Goal: Task Accomplishment & Management: Manage account settings

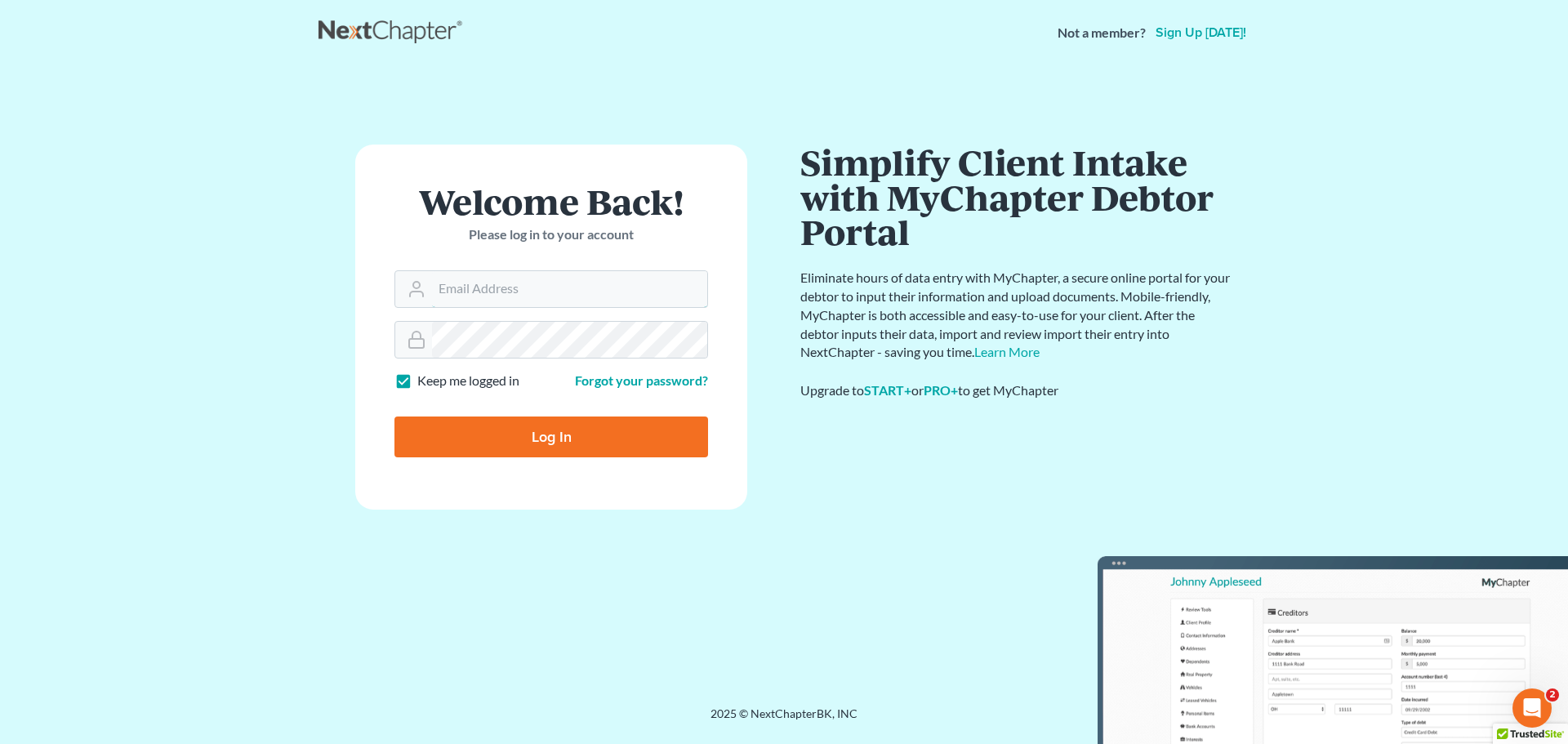
type input "pa@mvnlaw.com"
click at [488, 425] on input "Log In" at bounding box center [551, 436] width 313 height 41
type input "Thinking..."
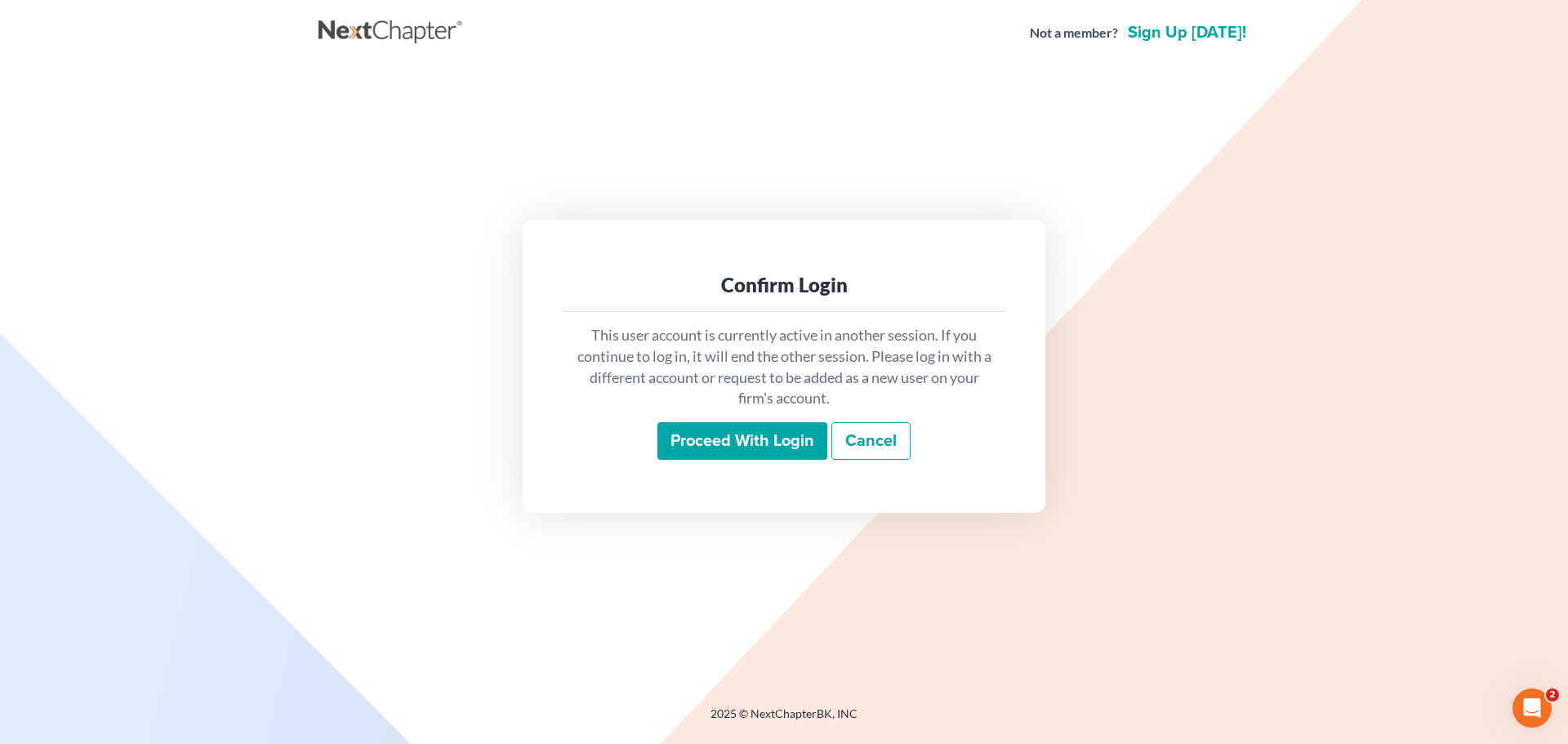
click at [775, 439] on input "Proceed with login" at bounding box center [742, 440] width 170 height 37
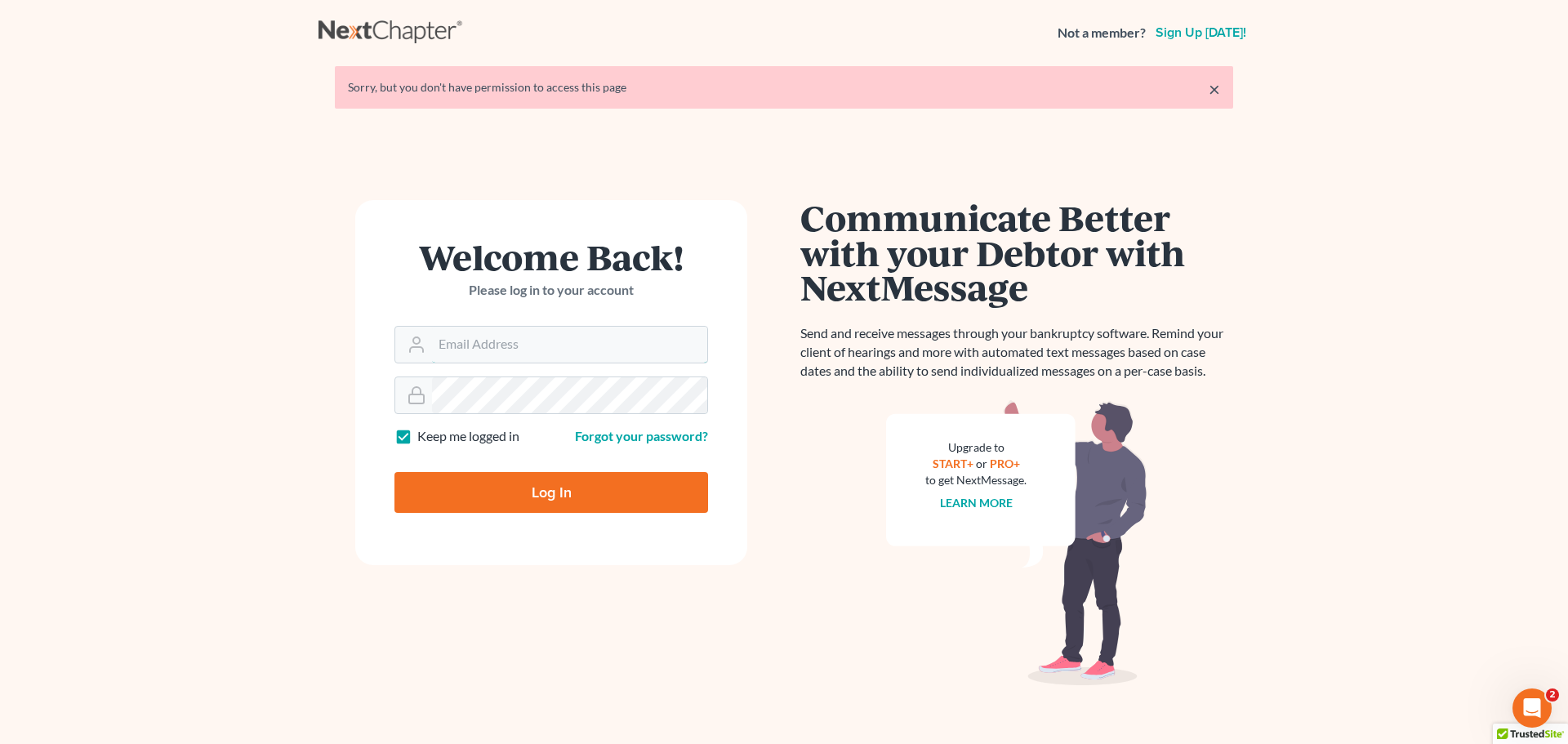
type input "[EMAIL_ADDRESS][DOMAIN_NAME]"
click at [691, 490] on input "Log In" at bounding box center [551, 492] width 313 height 41
type input "Thinking..."
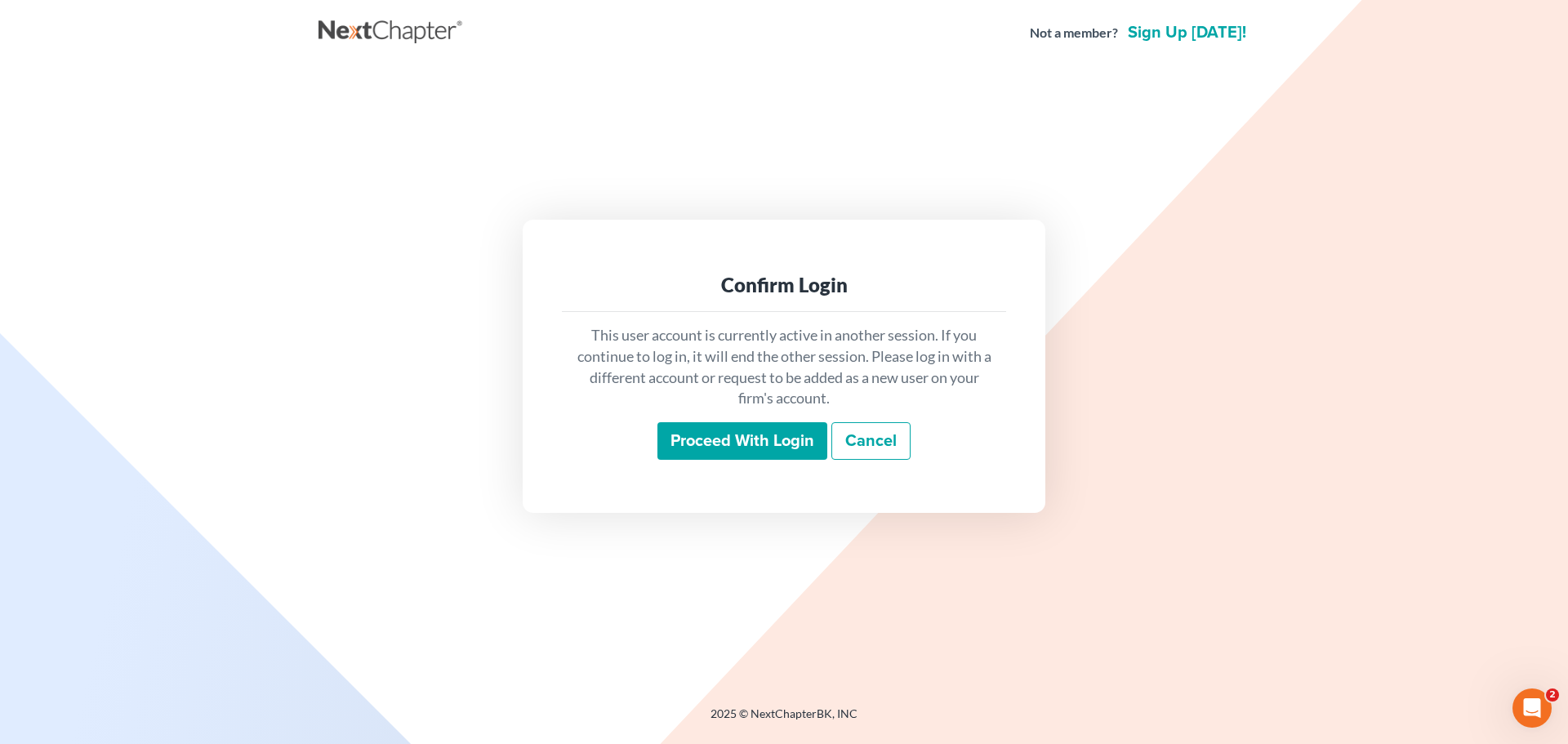
click at [700, 449] on input "Proceed with login" at bounding box center [742, 440] width 170 height 37
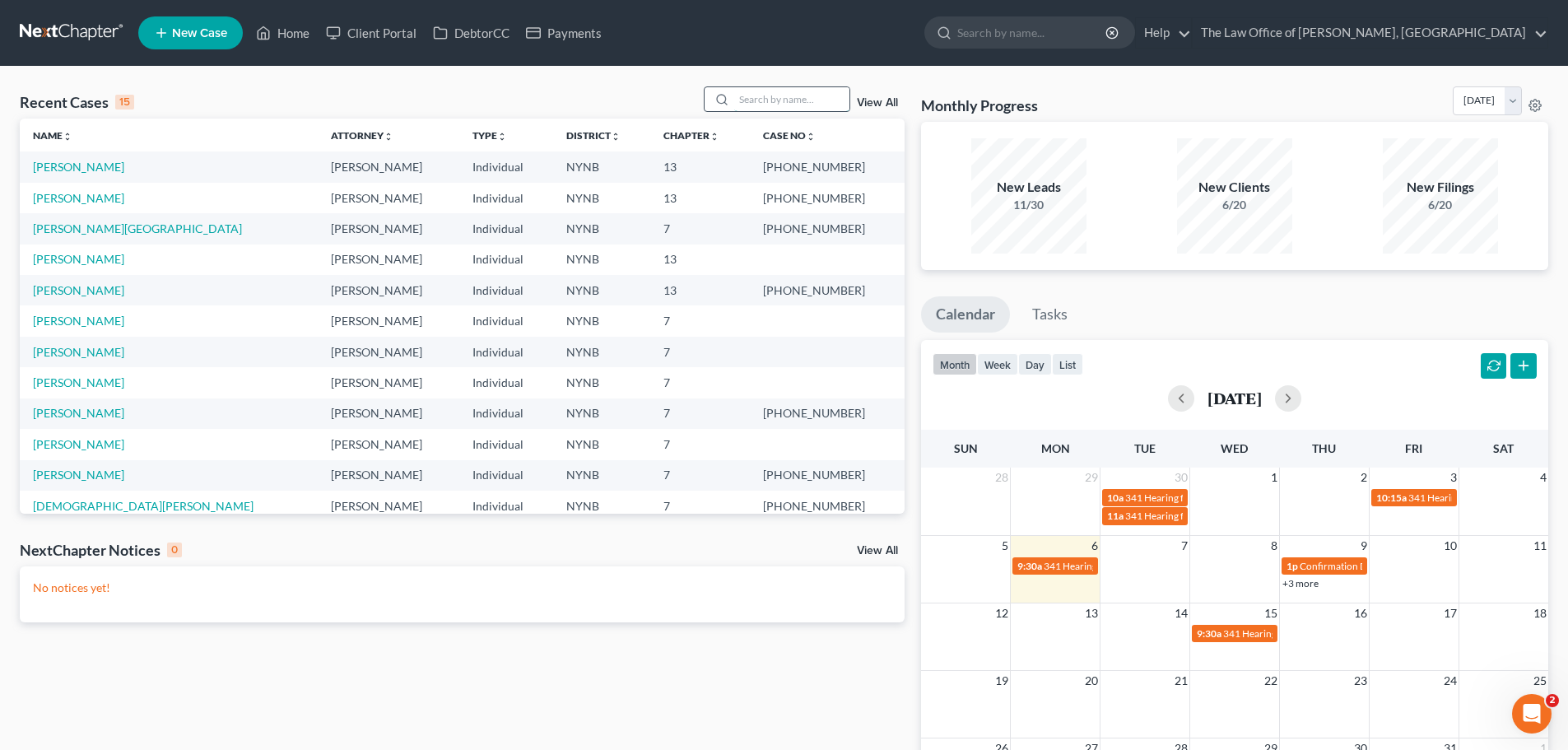
click at [807, 93] on input "search" at bounding box center [792, 99] width 115 height 24
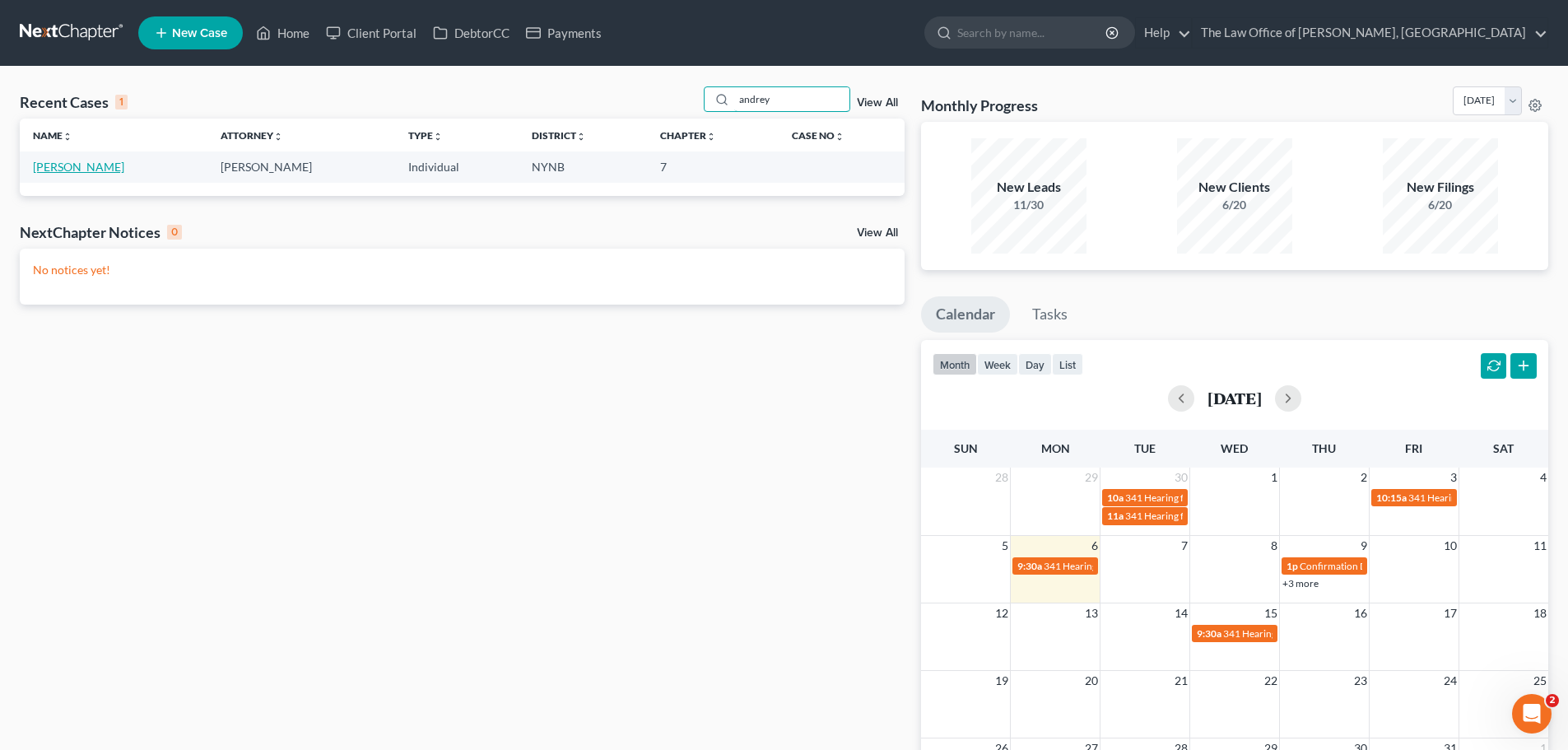
type input "andrey"
click at [67, 167] on link "Teslenko, Andrey" at bounding box center [78, 166] width 91 height 14
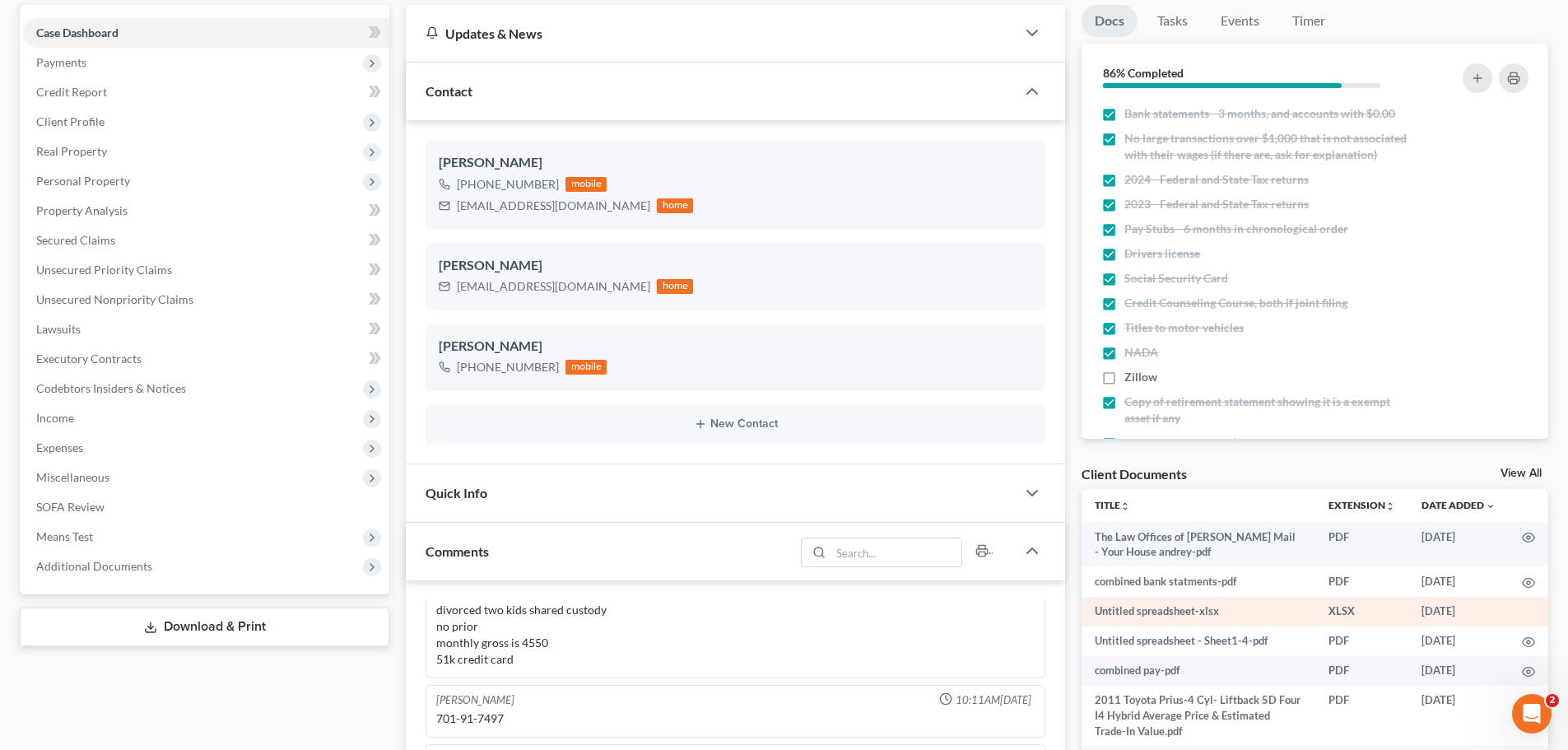
scroll to position [165, 0]
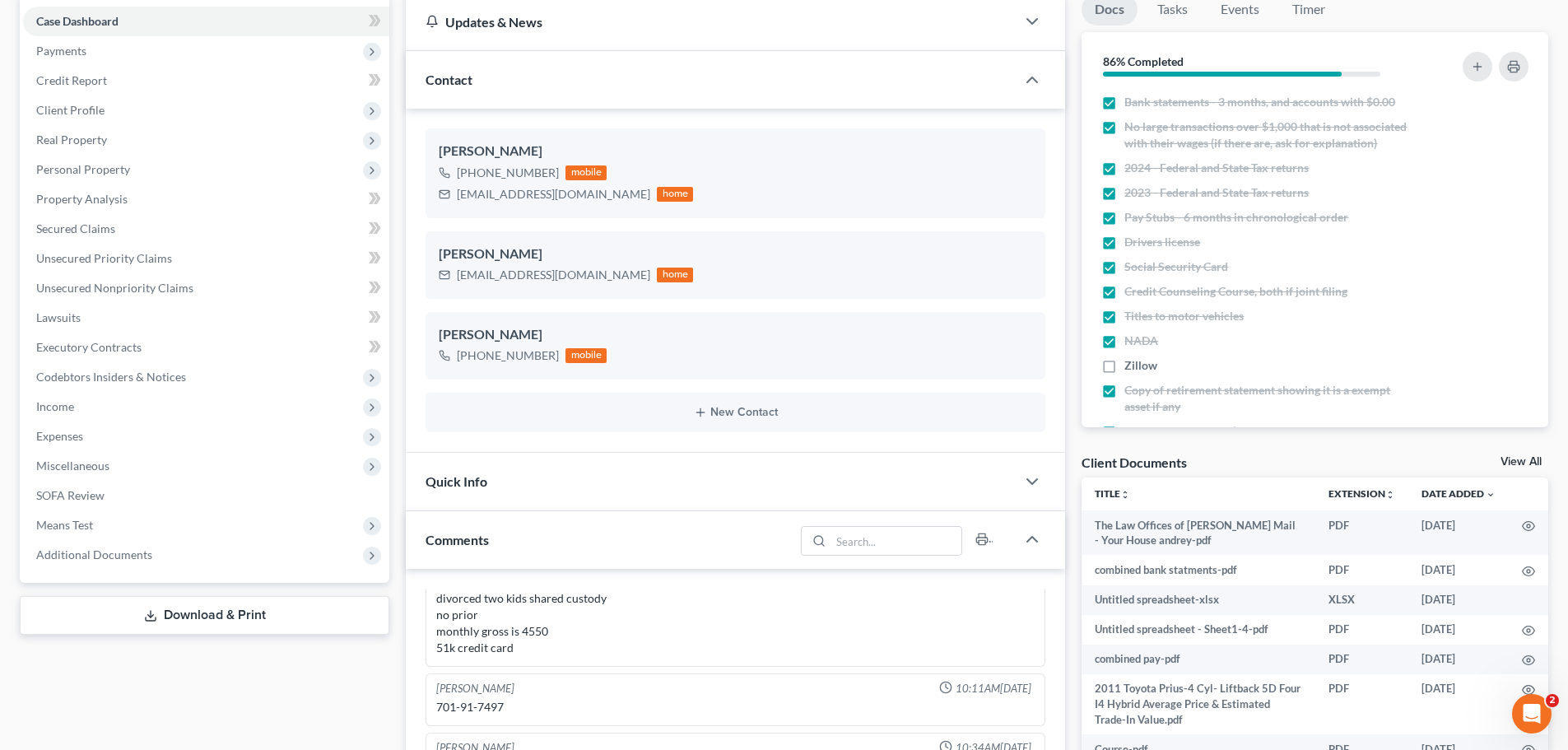
click at [1538, 461] on link "View All" at bounding box center [1520, 462] width 41 height 12
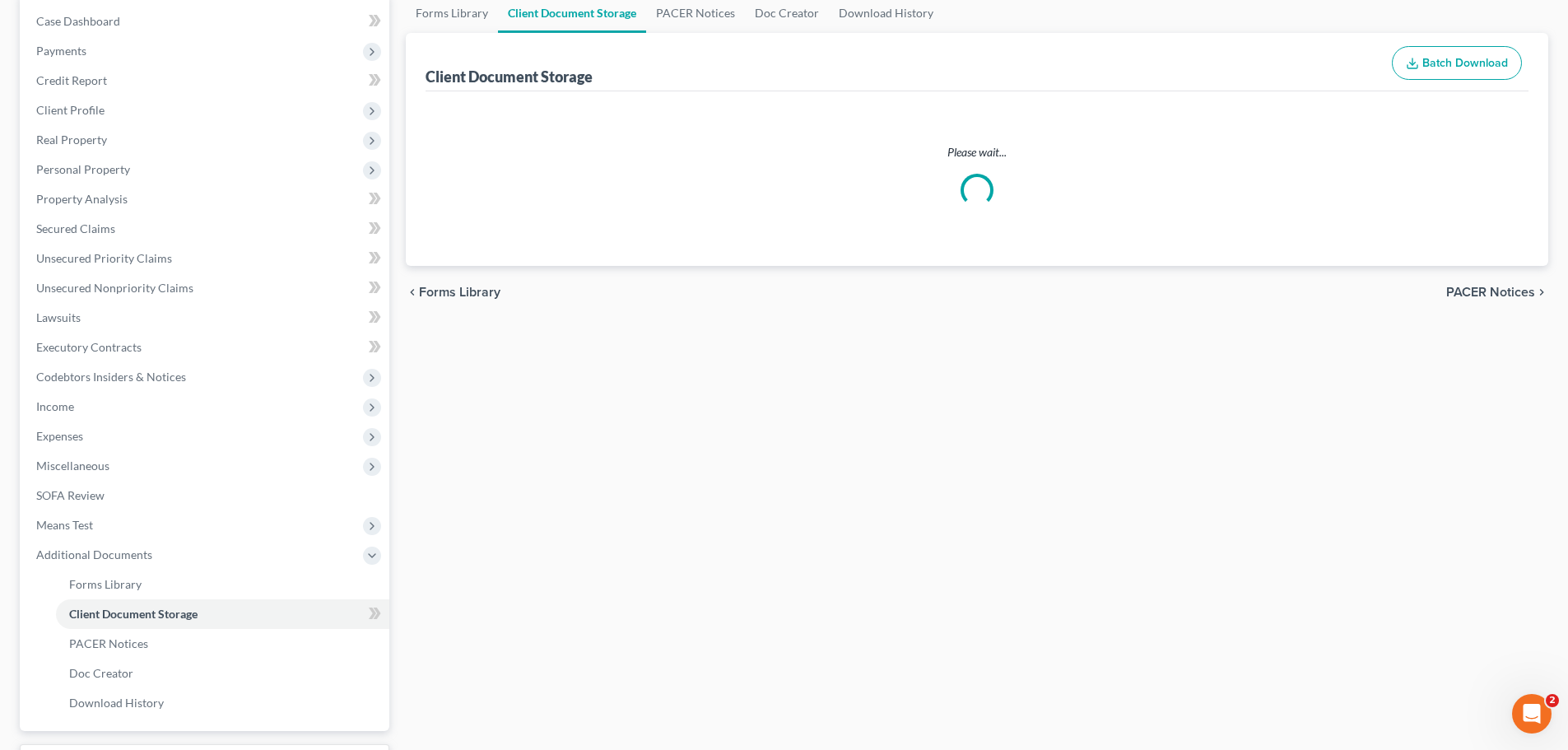
scroll to position [37, 0]
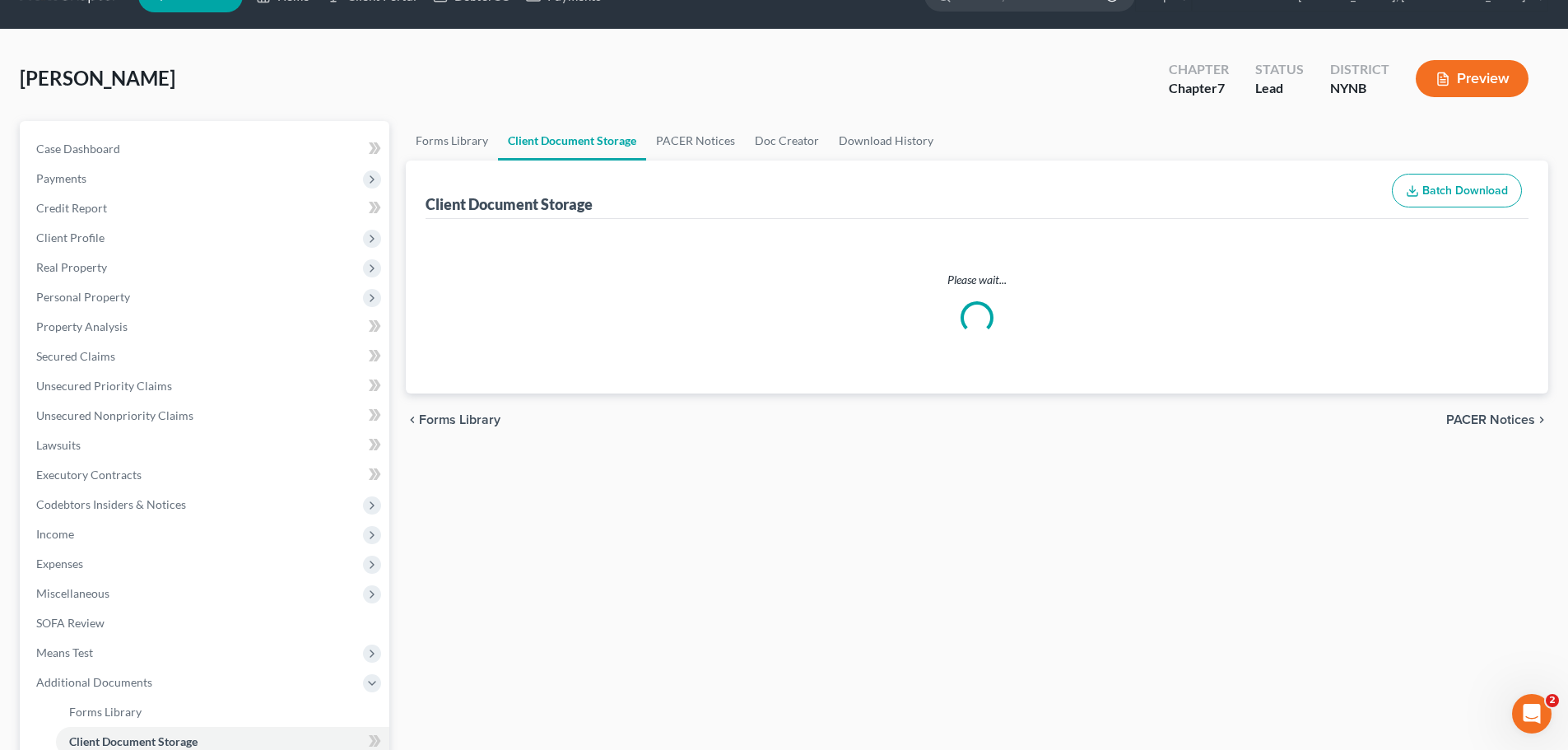
select select "1"
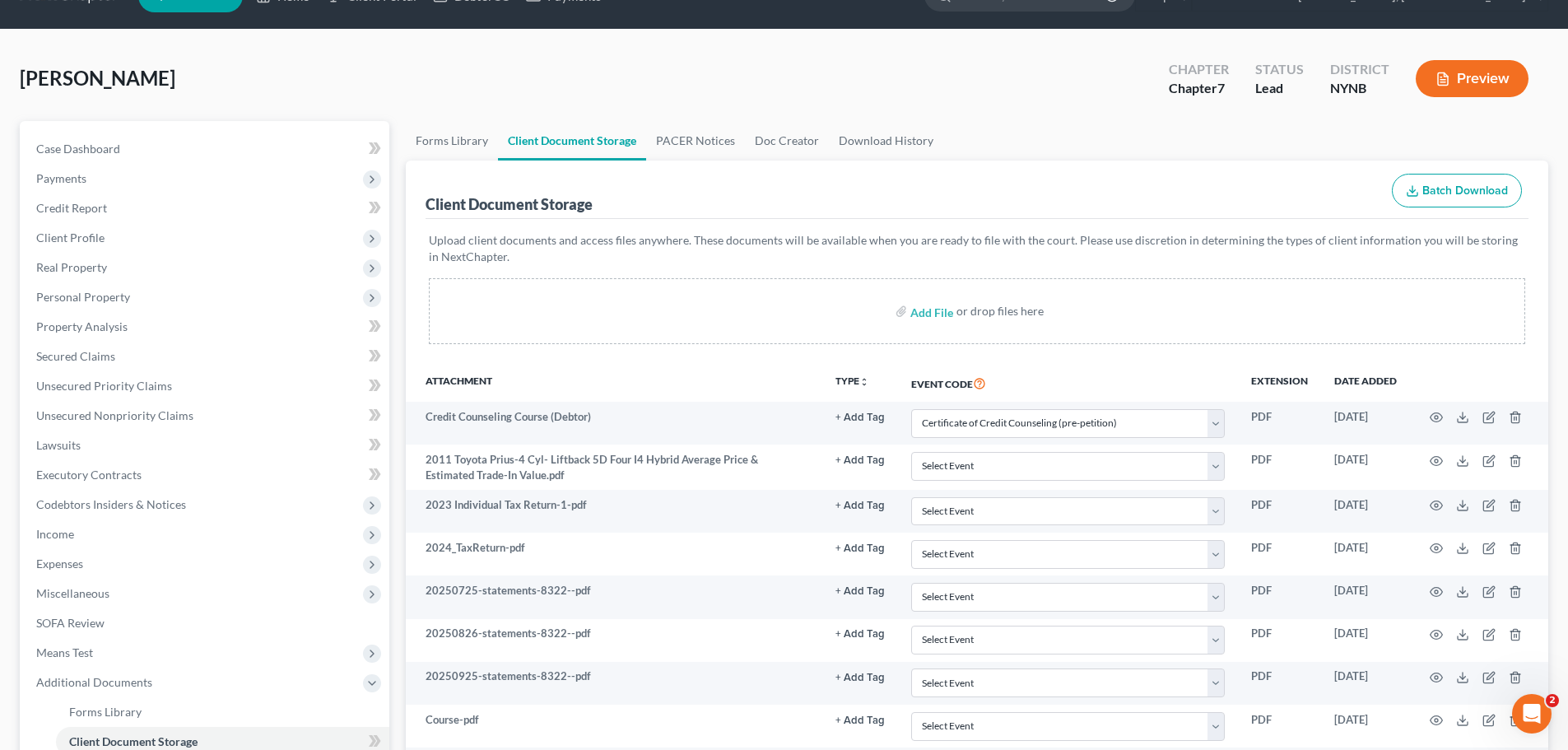
scroll to position [0, 0]
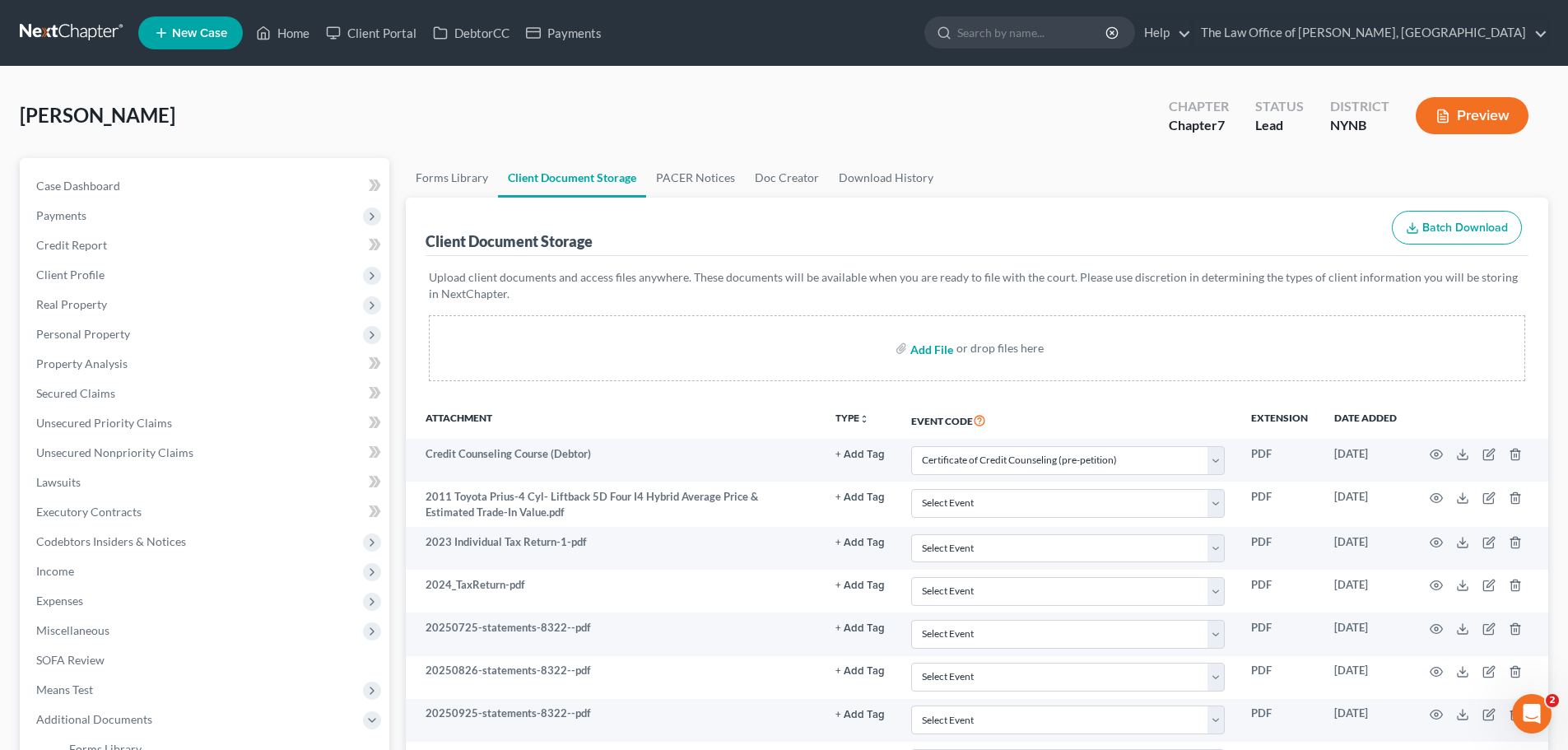
click at [945, 349] on input "file" at bounding box center [929, 348] width 39 height 29
type input "C:\fakepath\id.pdf"
select select "1"
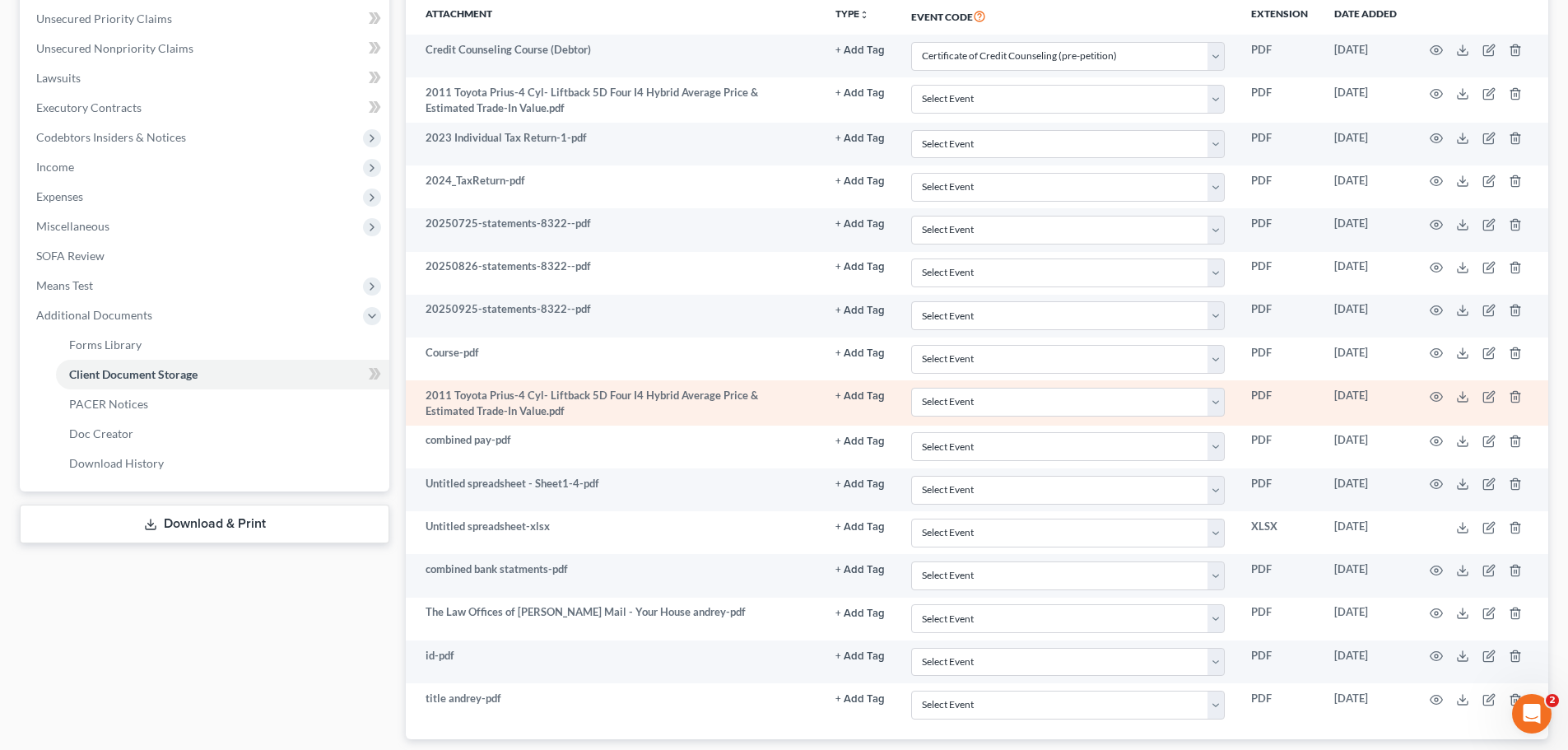
scroll to position [411, 0]
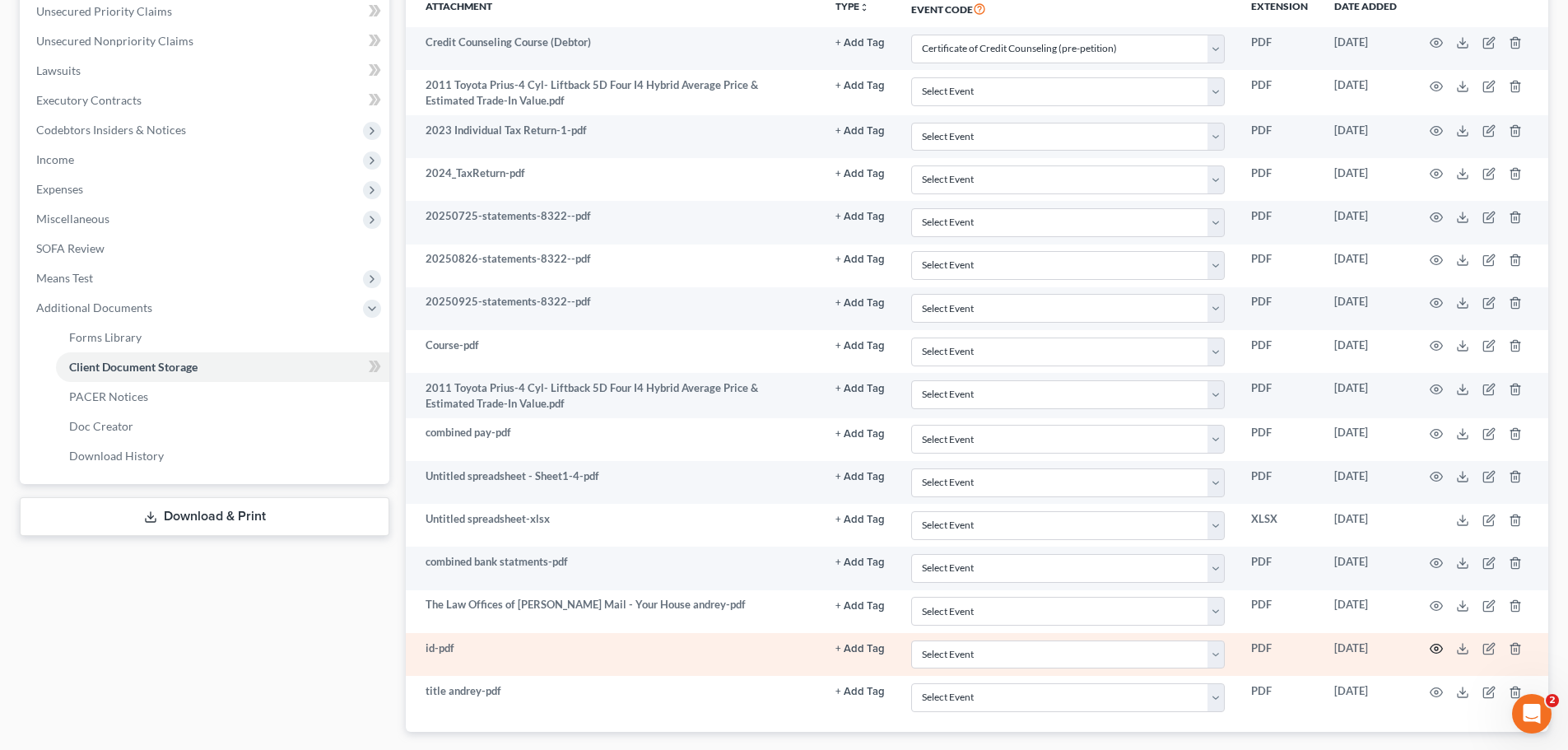
click at [1437, 655] on icon "button" at bounding box center [1437, 649] width 13 height 13
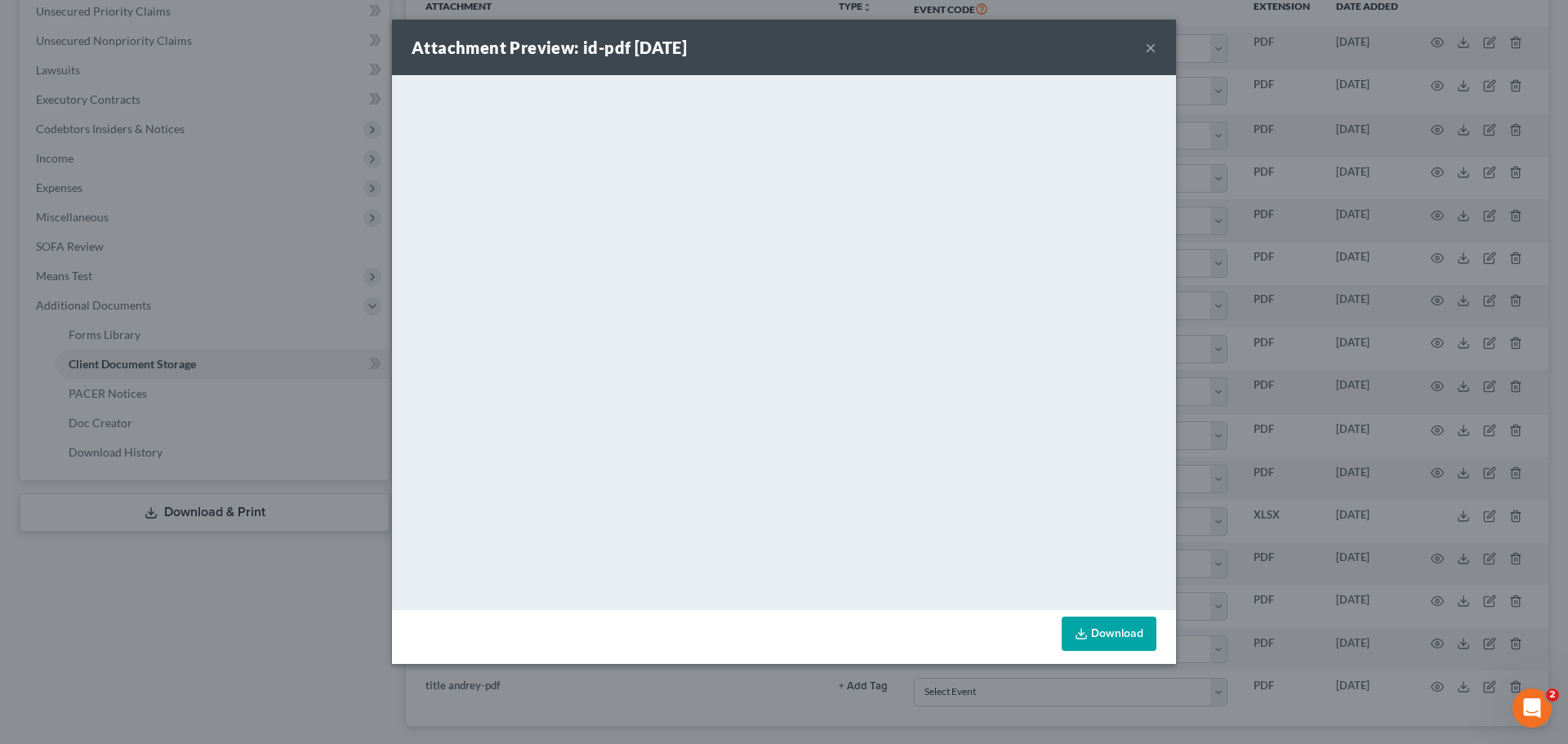
click at [1214, 294] on div "Attachment Preview: id-pdf 10/06/2025 × <object ng-attr-data='https://nextchapt…" at bounding box center [784, 372] width 1568 height 744
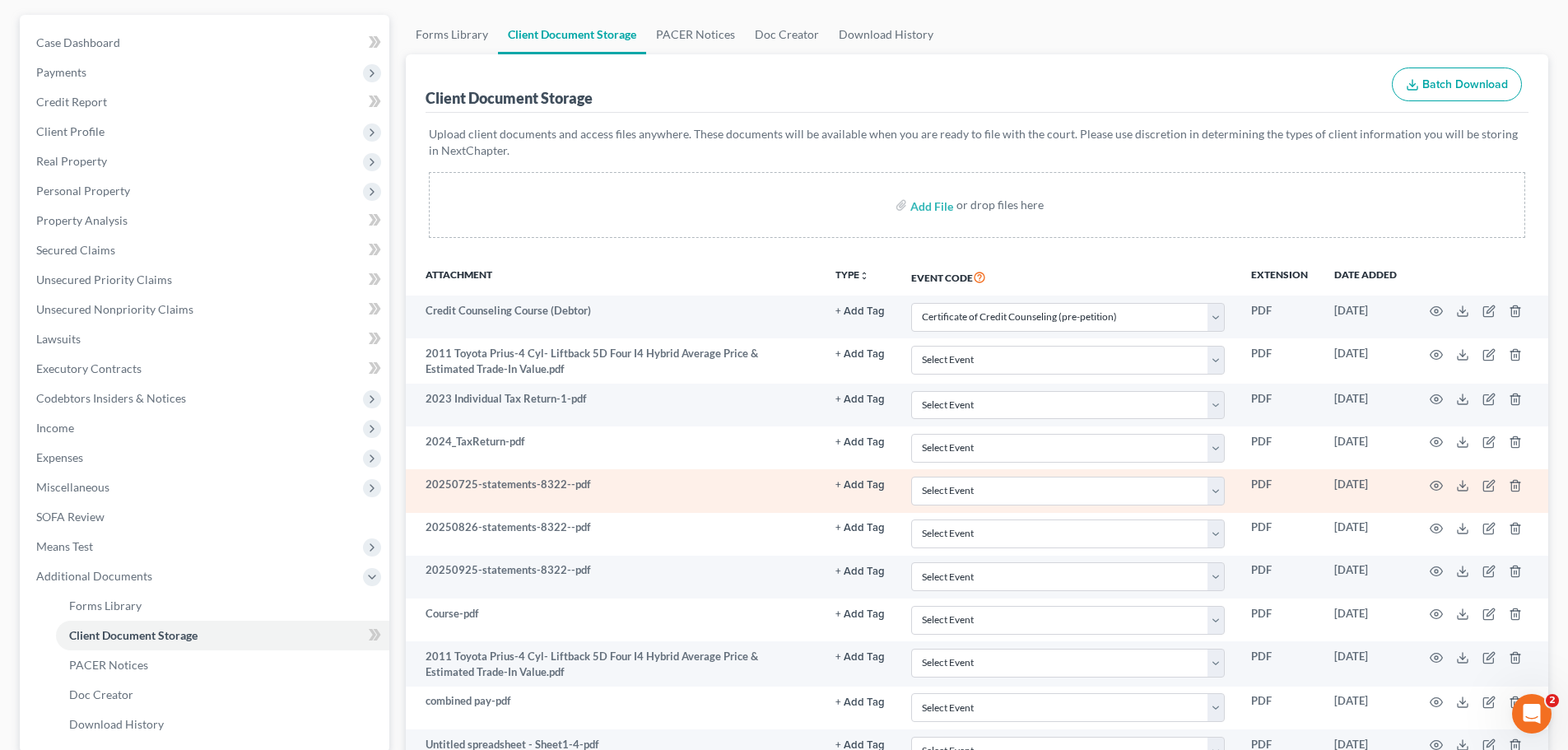
scroll to position [0, 0]
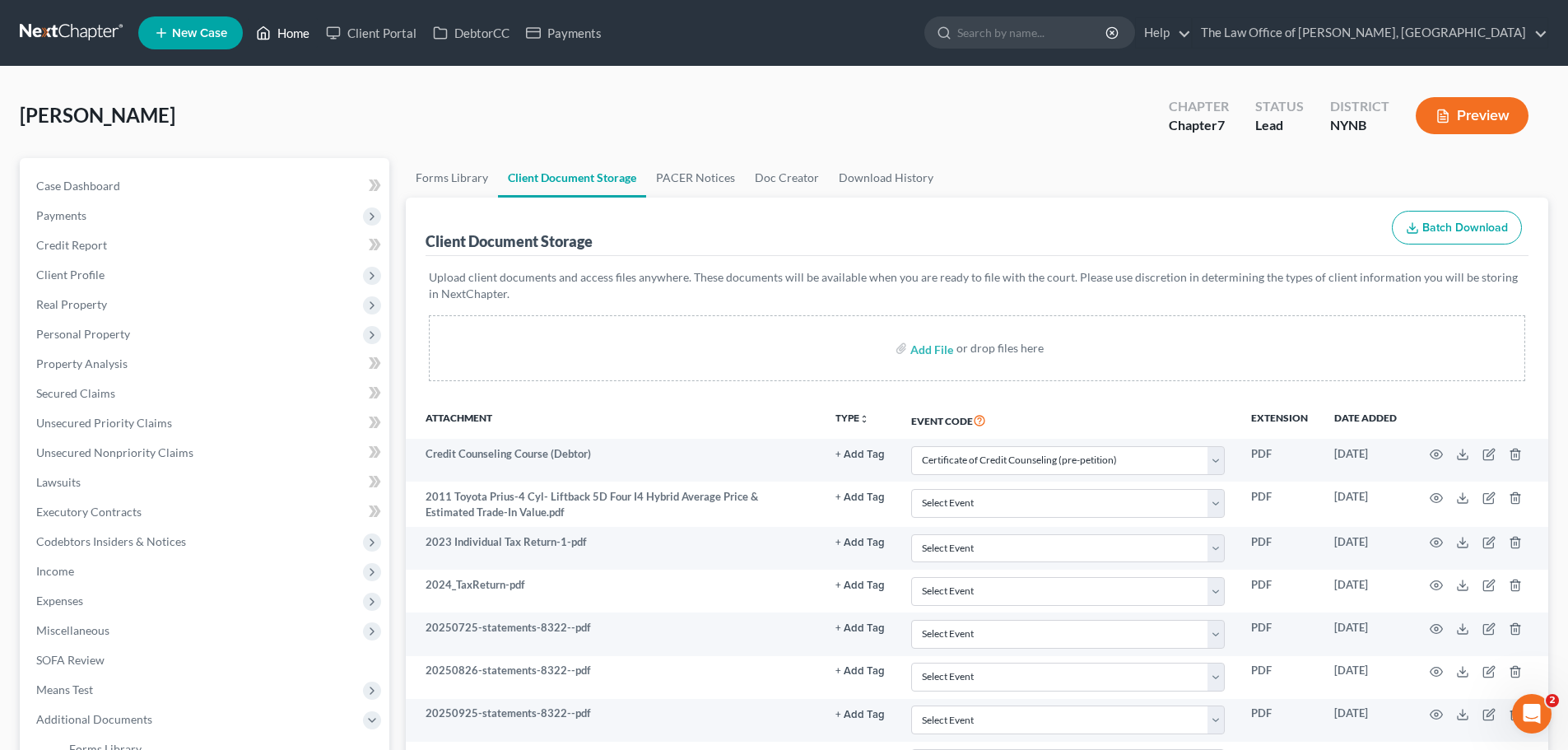
click at [268, 39] on icon at bounding box center [264, 33] width 12 height 13
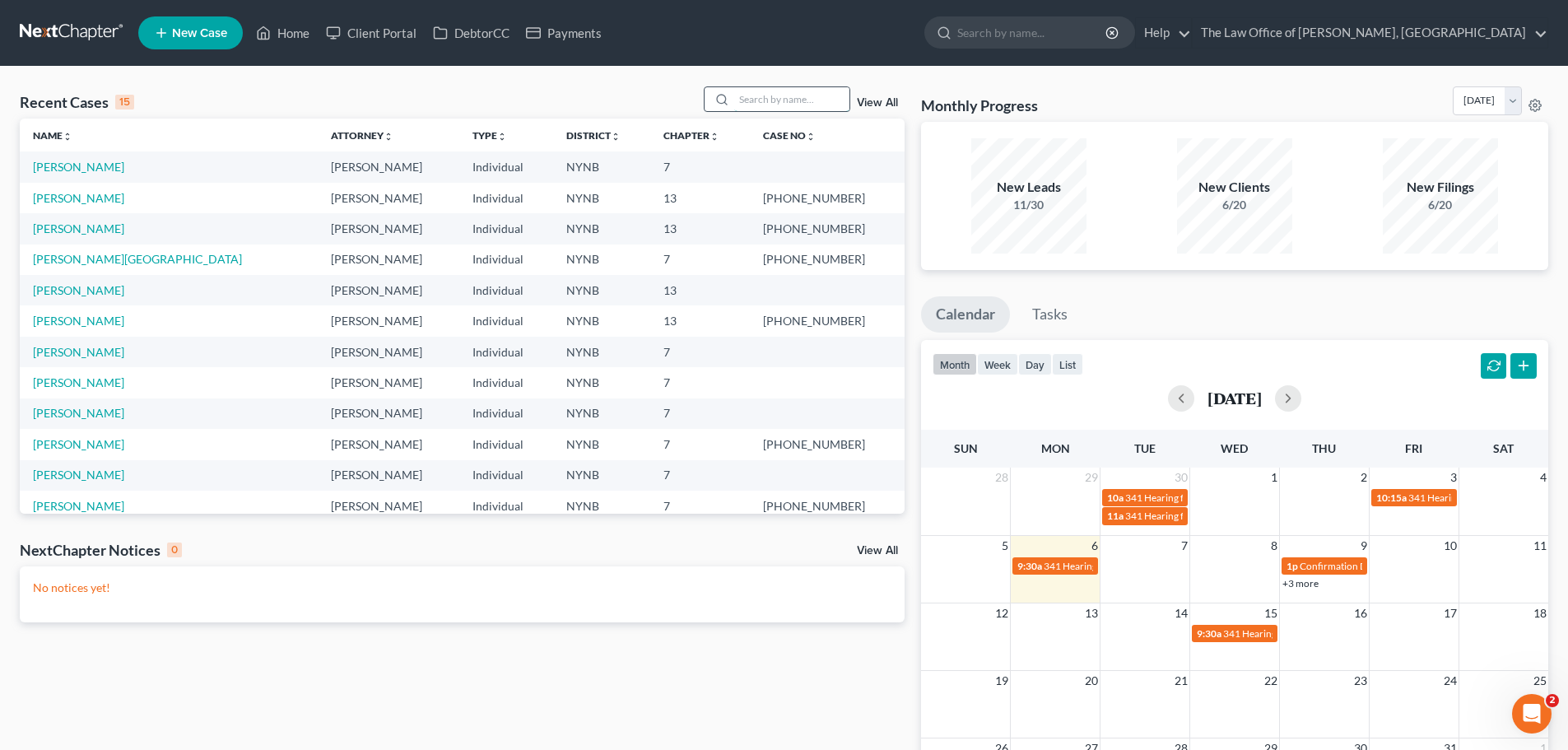
click at [789, 107] on input "search" at bounding box center [792, 99] width 115 height 24
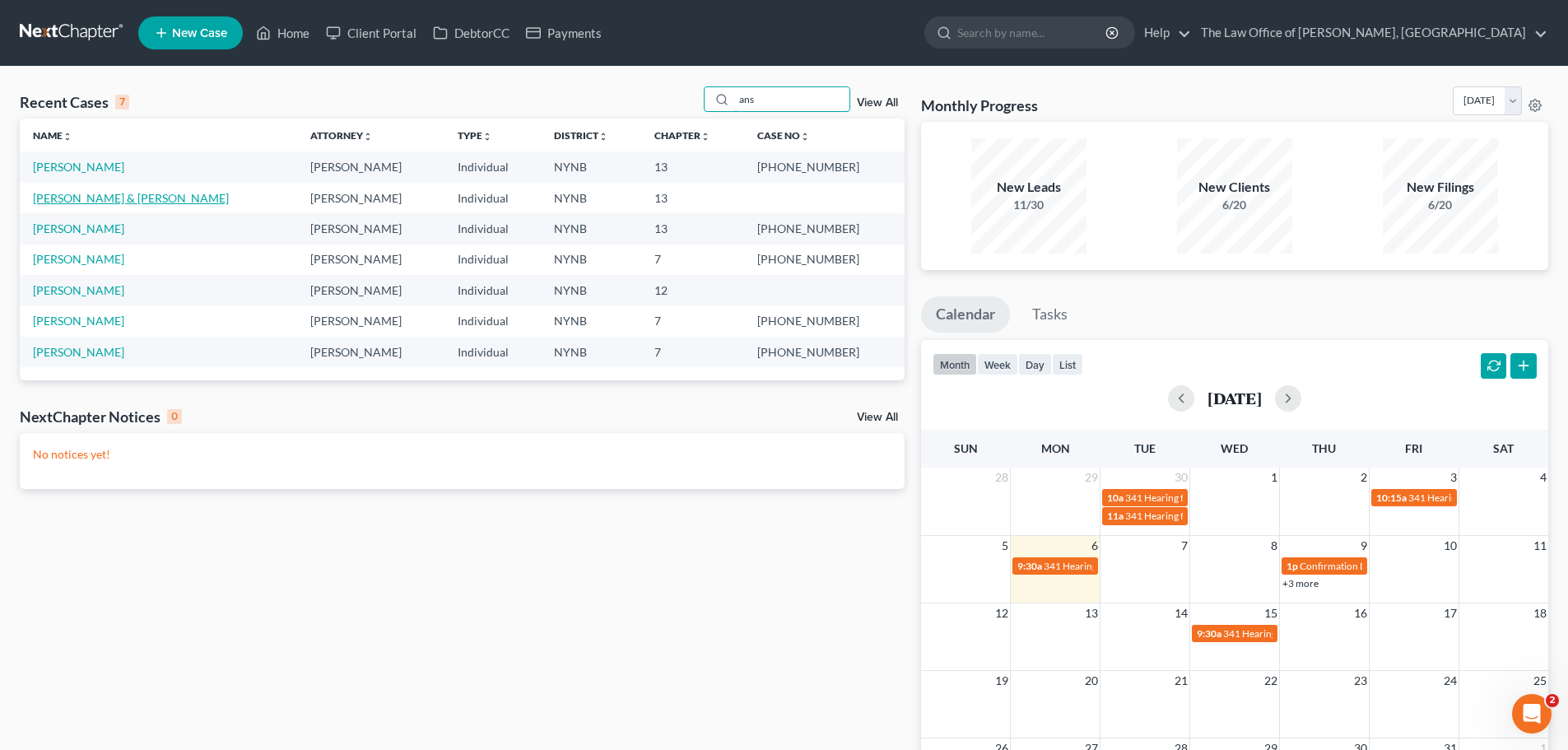
type input "ans"
click at [180, 200] on link "Anselment, Fredrick & Annmarie" at bounding box center [130, 197] width 196 height 14
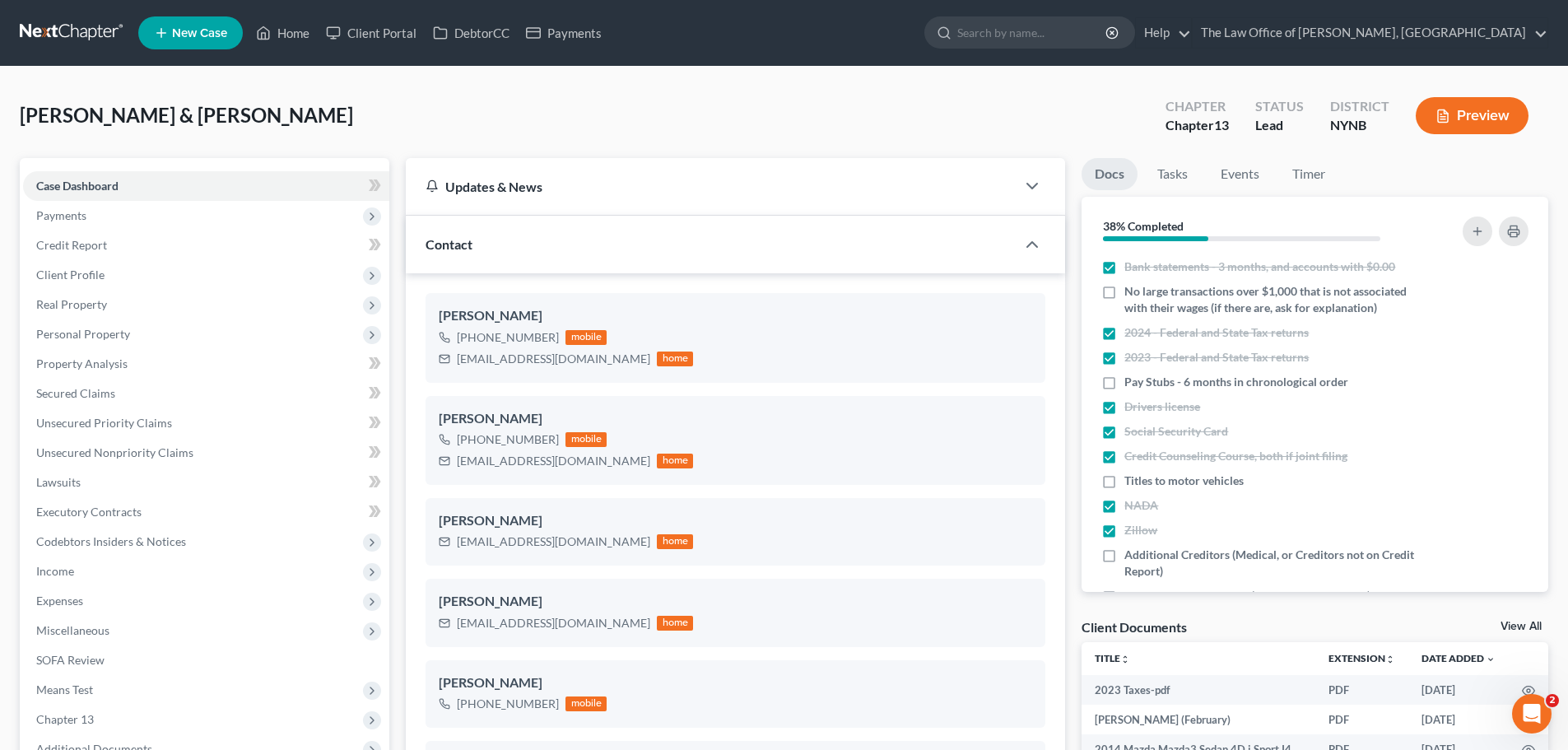
scroll to position [1656, 0]
click at [1516, 630] on link "View All" at bounding box center [1520, 627] width 41 height 12
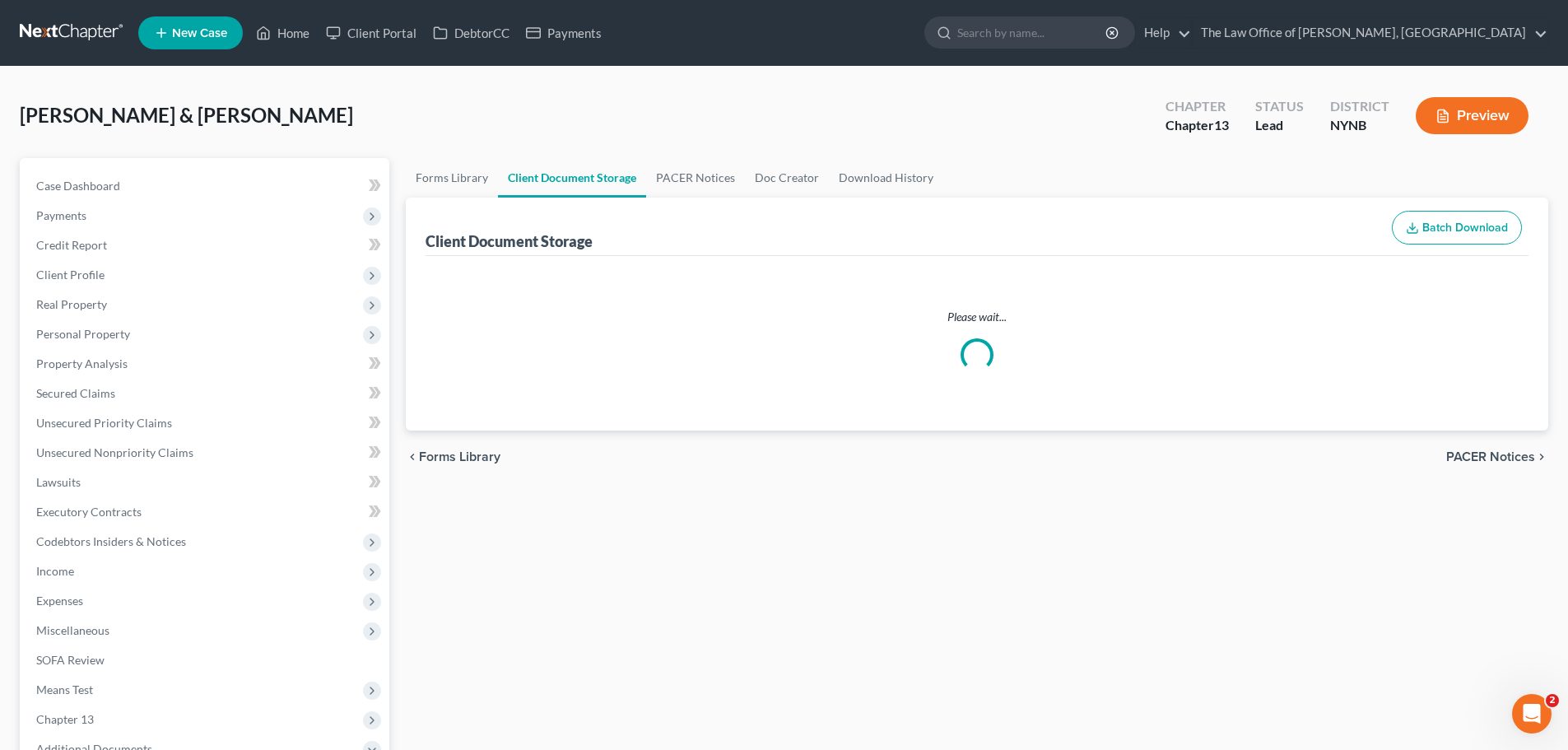
select select "1"
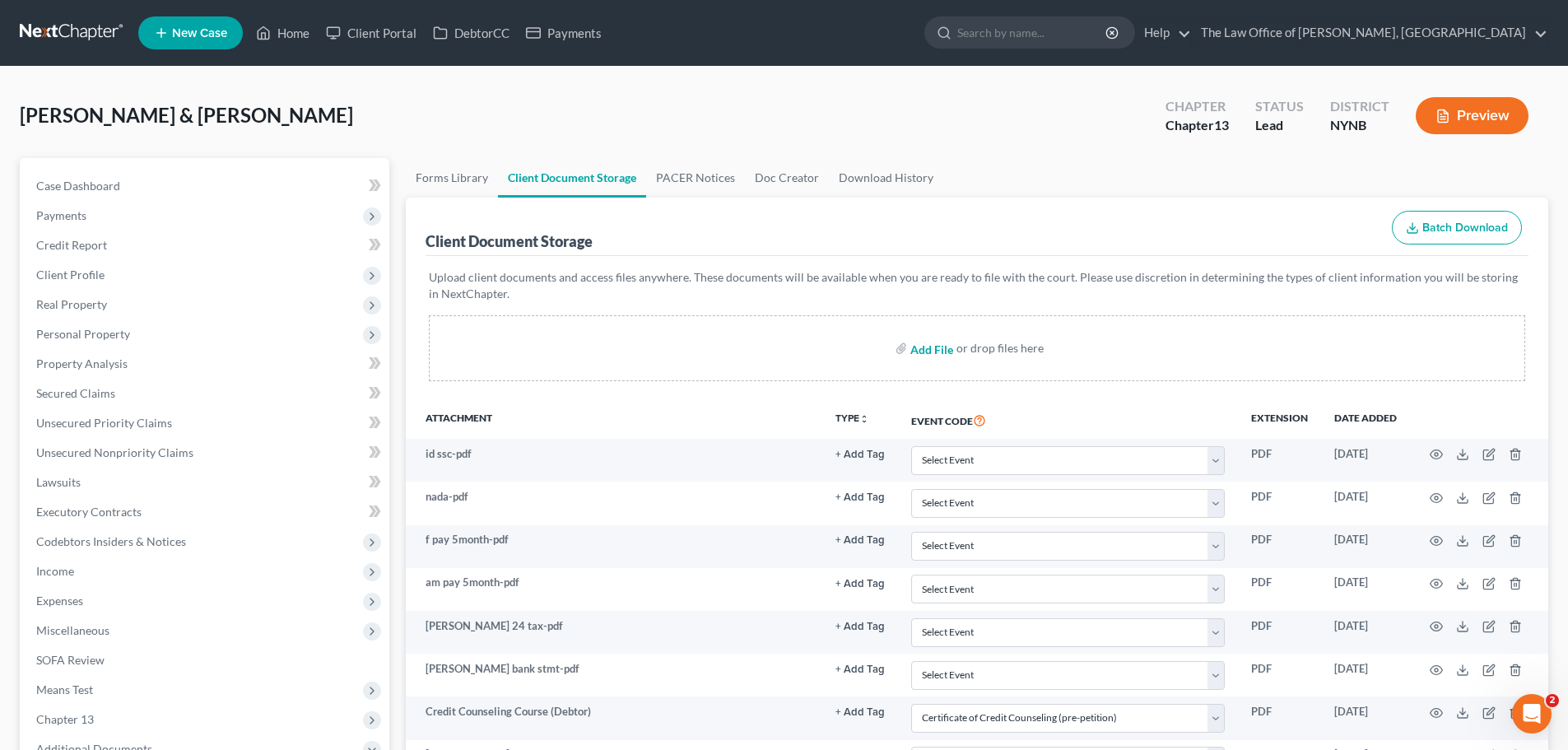
click at [938, 345] on input "file" at bounding box center [929, 348] width 39 height 29
type input "C:\fakepath\anselm bank st.pdf"
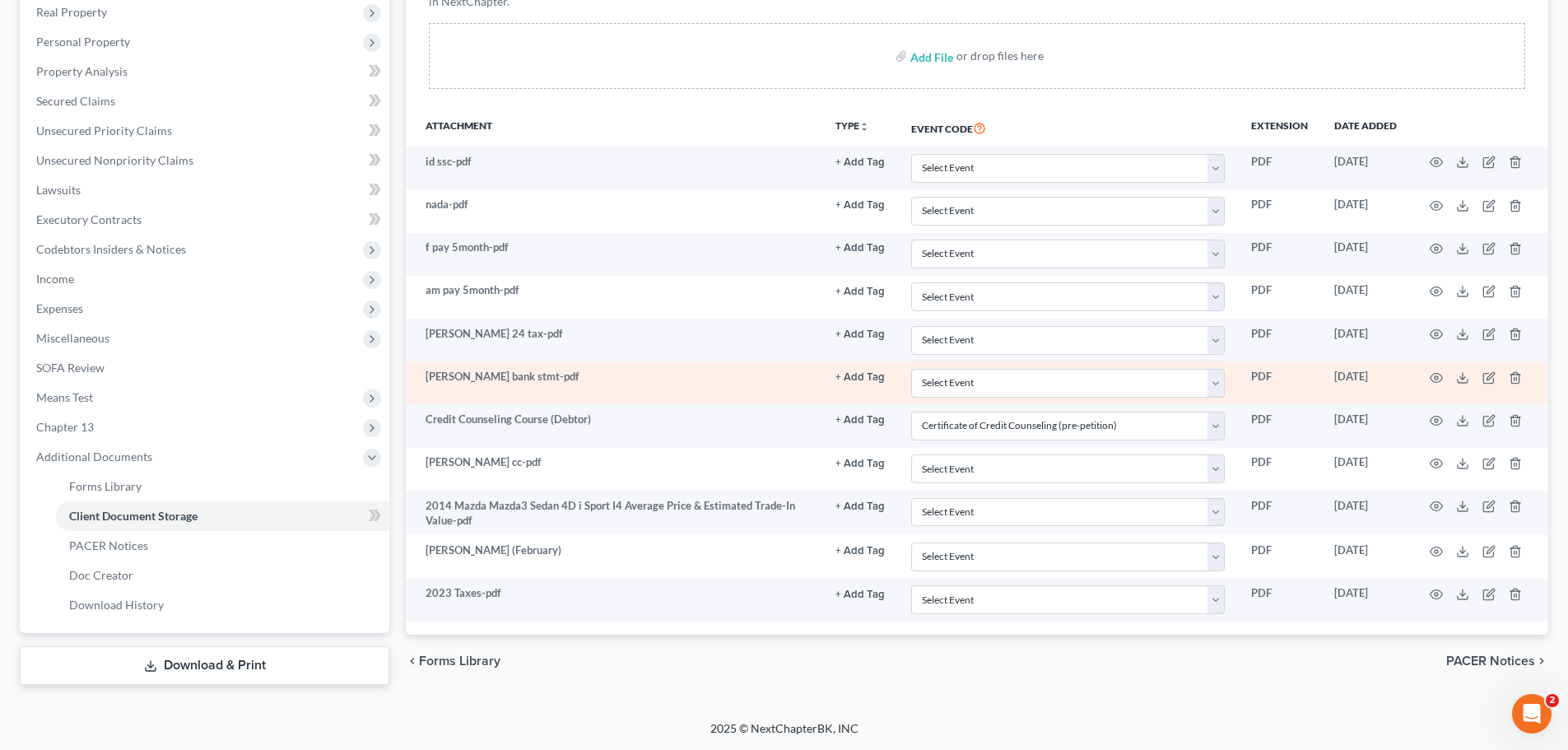
scroll to position [293, 0]
select select "1"
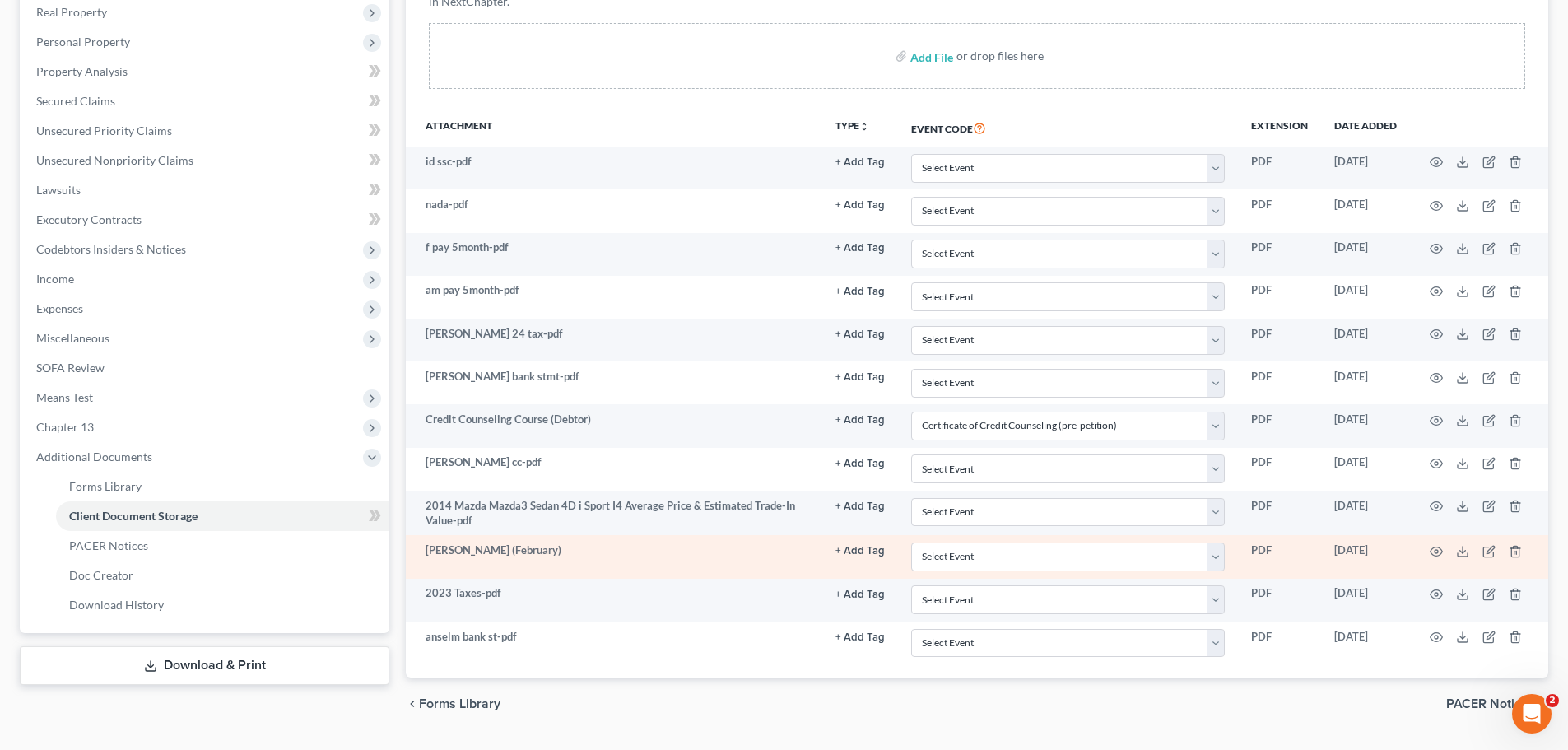
scroll to position [296, 0]
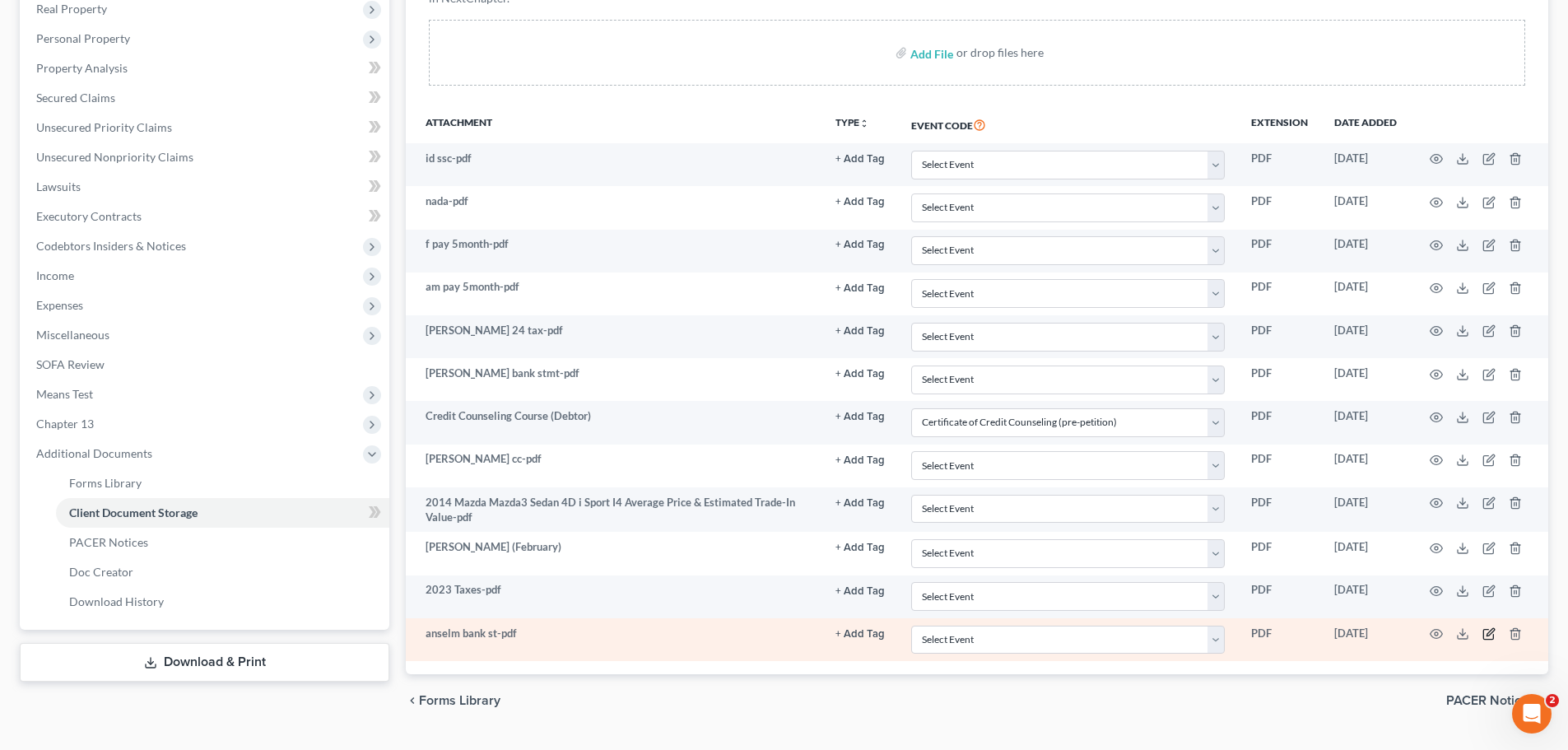
click at [1485, 636] on icon "button" at bounding box center [1489, 634] width 13 height 13
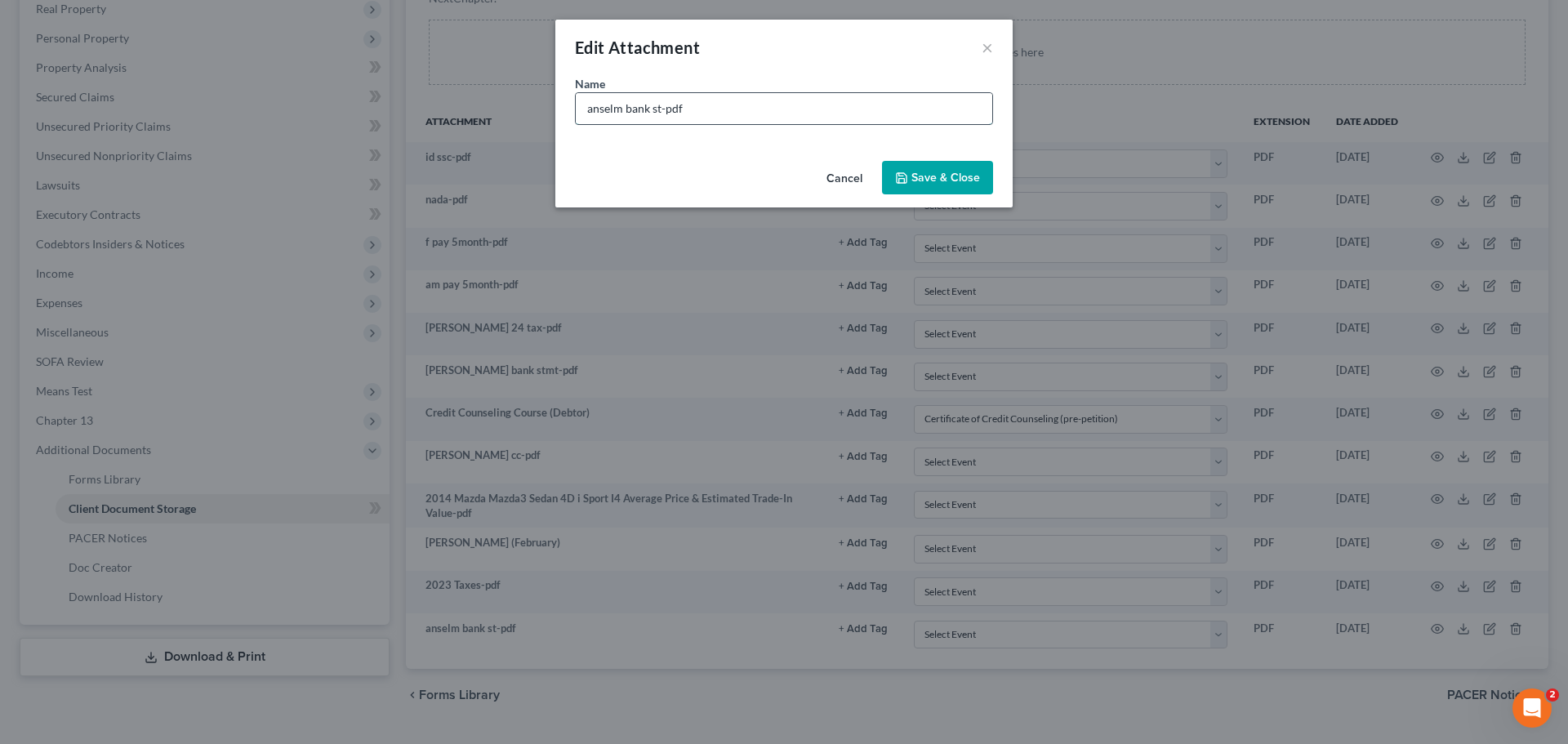
click at [667, 109] on input "anselm bank st-pdf" at bounding box center [784, 108] width 416 height 31
type input "additional docs"
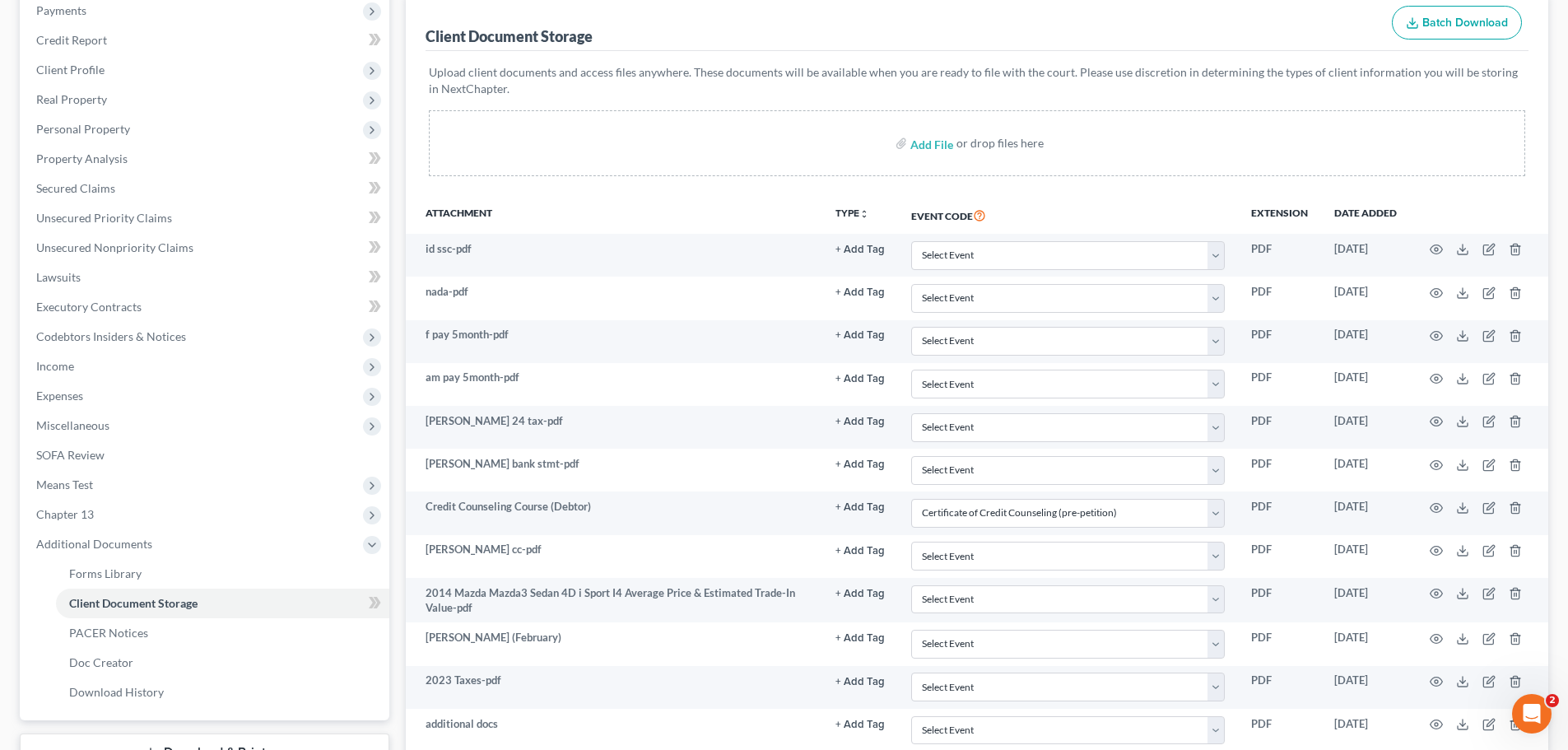
scroll to position [0, 0]
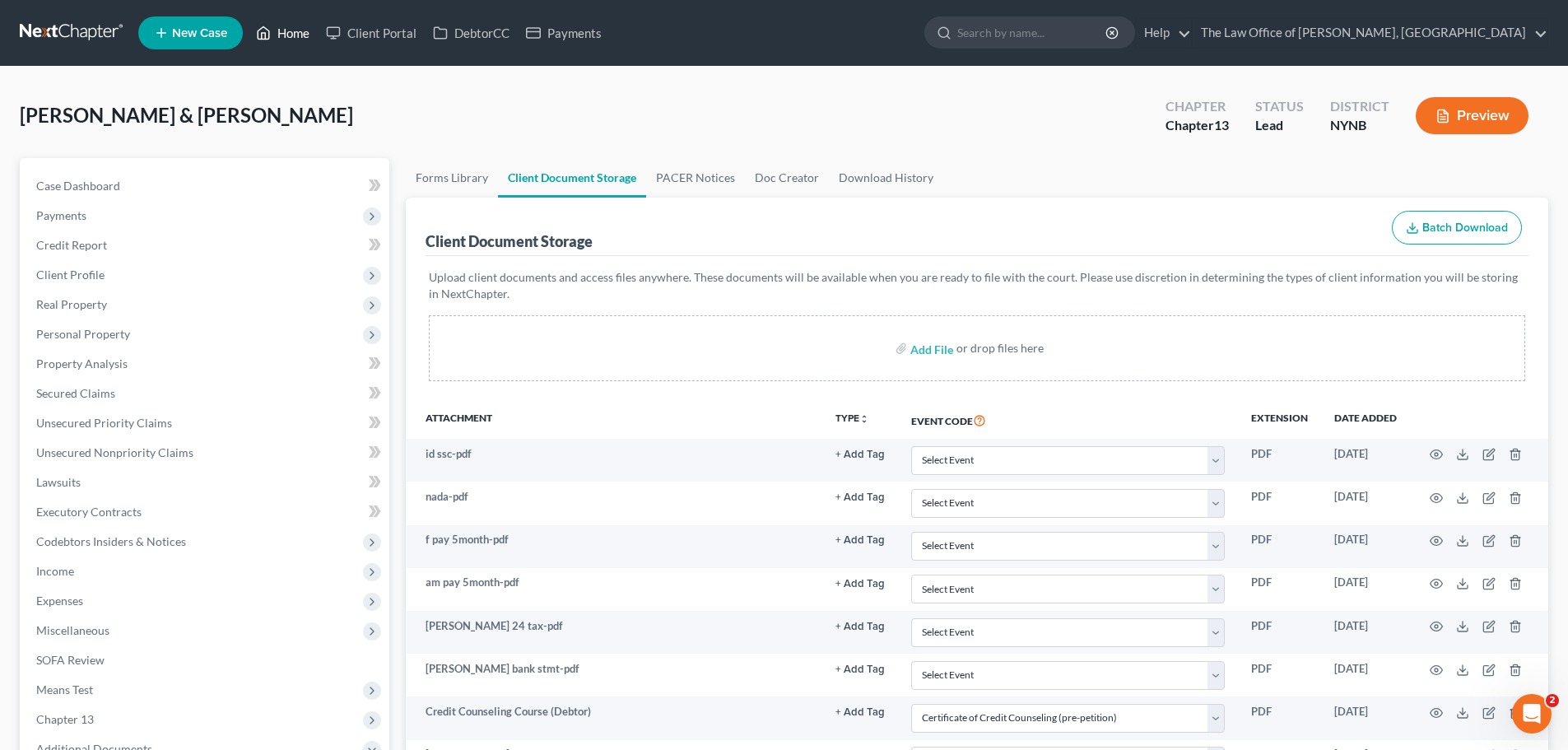
click at [273, 31] on link "Home" at bounding box center [283, 33] width 70 height 29
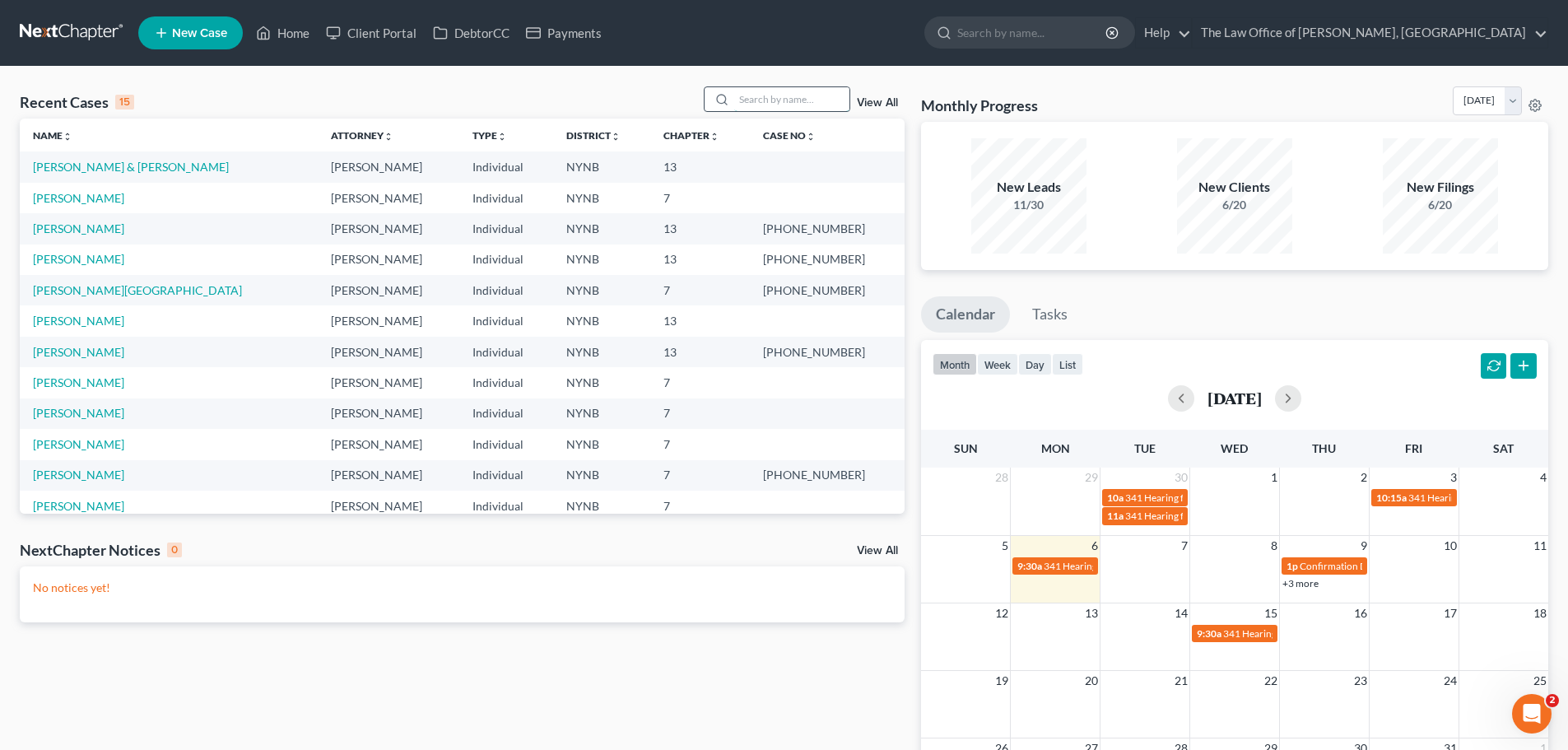
click at [764, 96] on input "search" at bounding box center [792, 99] width 115 height 24
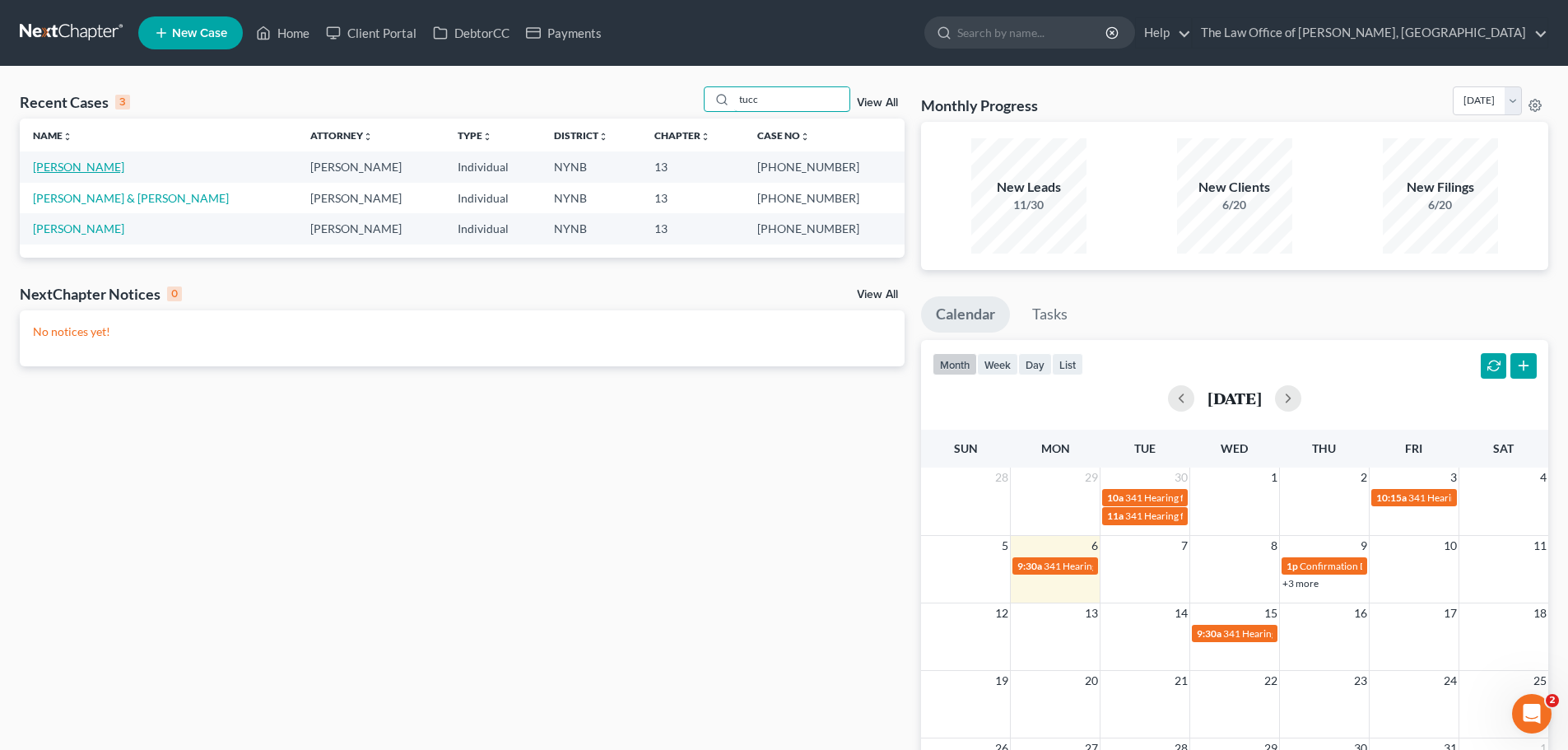
type input "tucc"
click at [61, 168] on link "[PERSON_NAME]" at bounding box center [78, 166] width 91 height 14
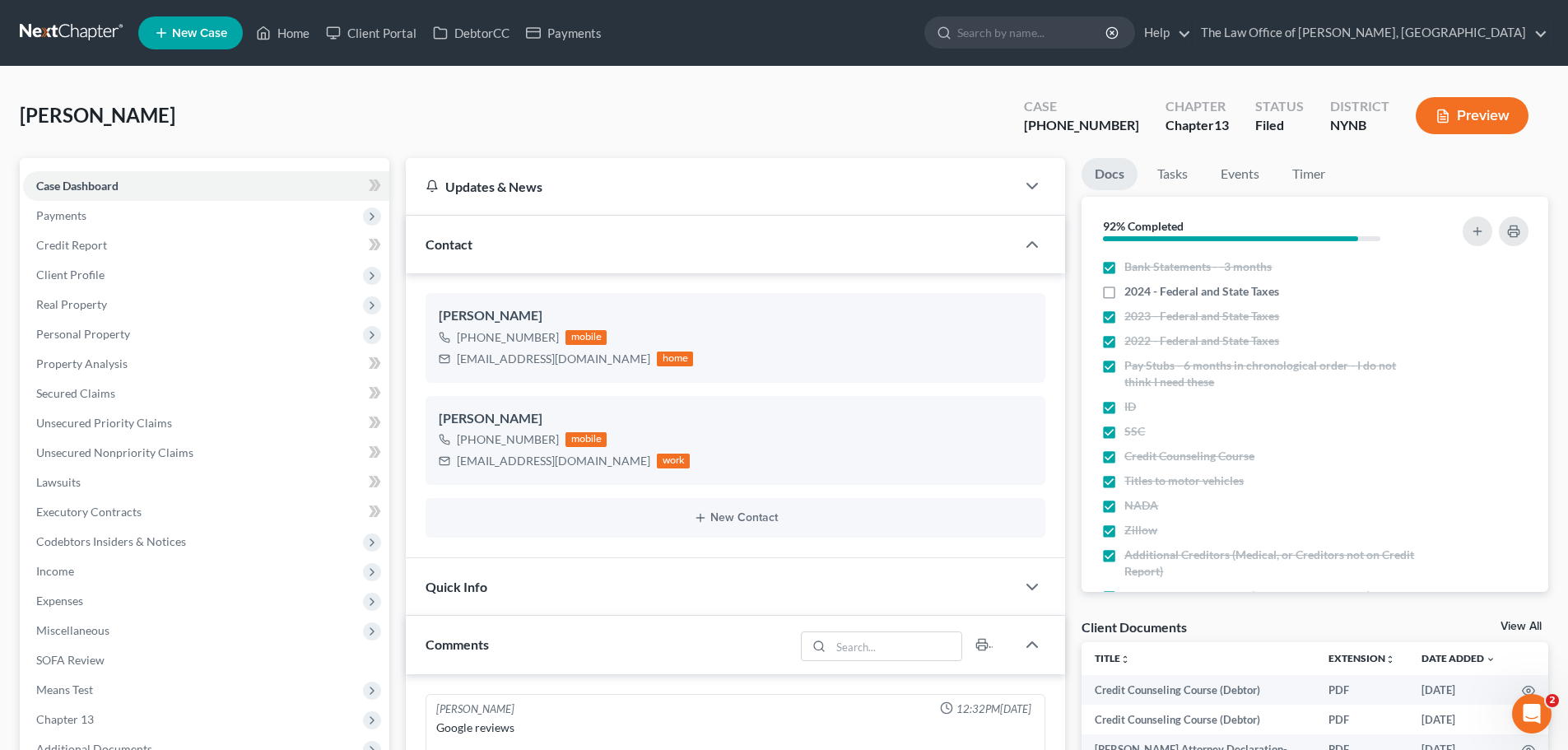
scroll to position [74, 0]
click at [1513, 621] on link "View All" at bounding box center [1520, 627] width 41 height 12
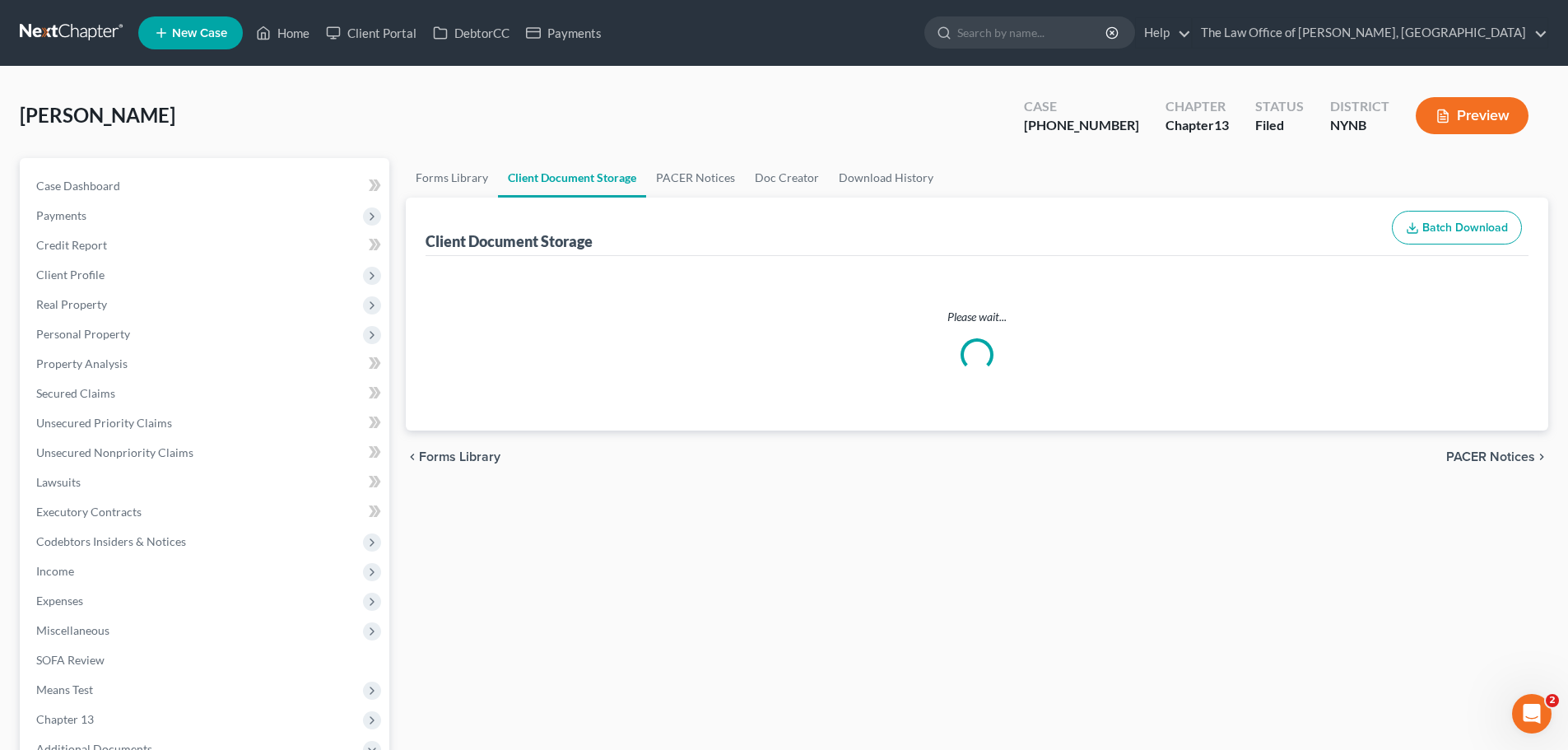
select select "1"
select select "5"
select select "2"
select select "6"
select select "1"
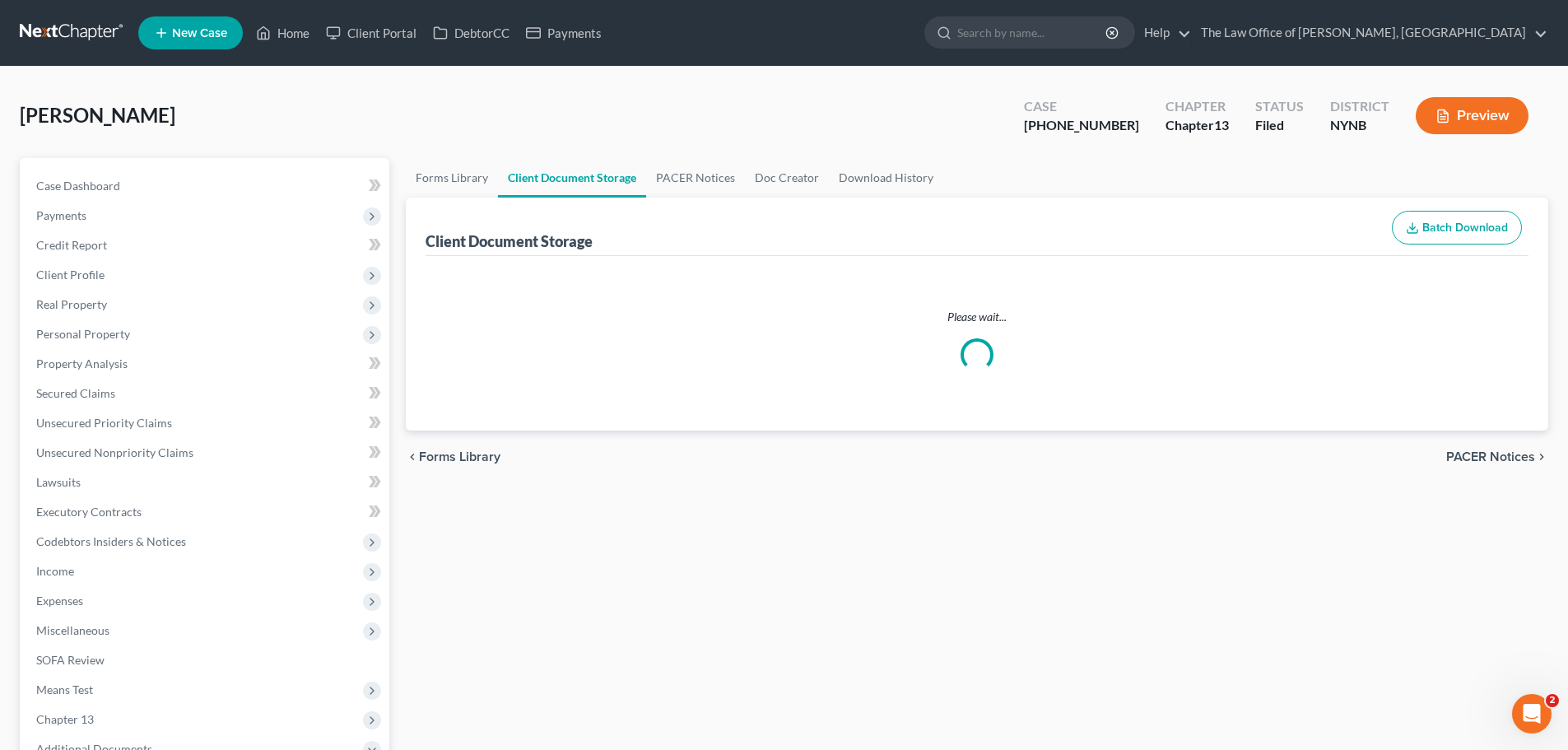
select select "1"
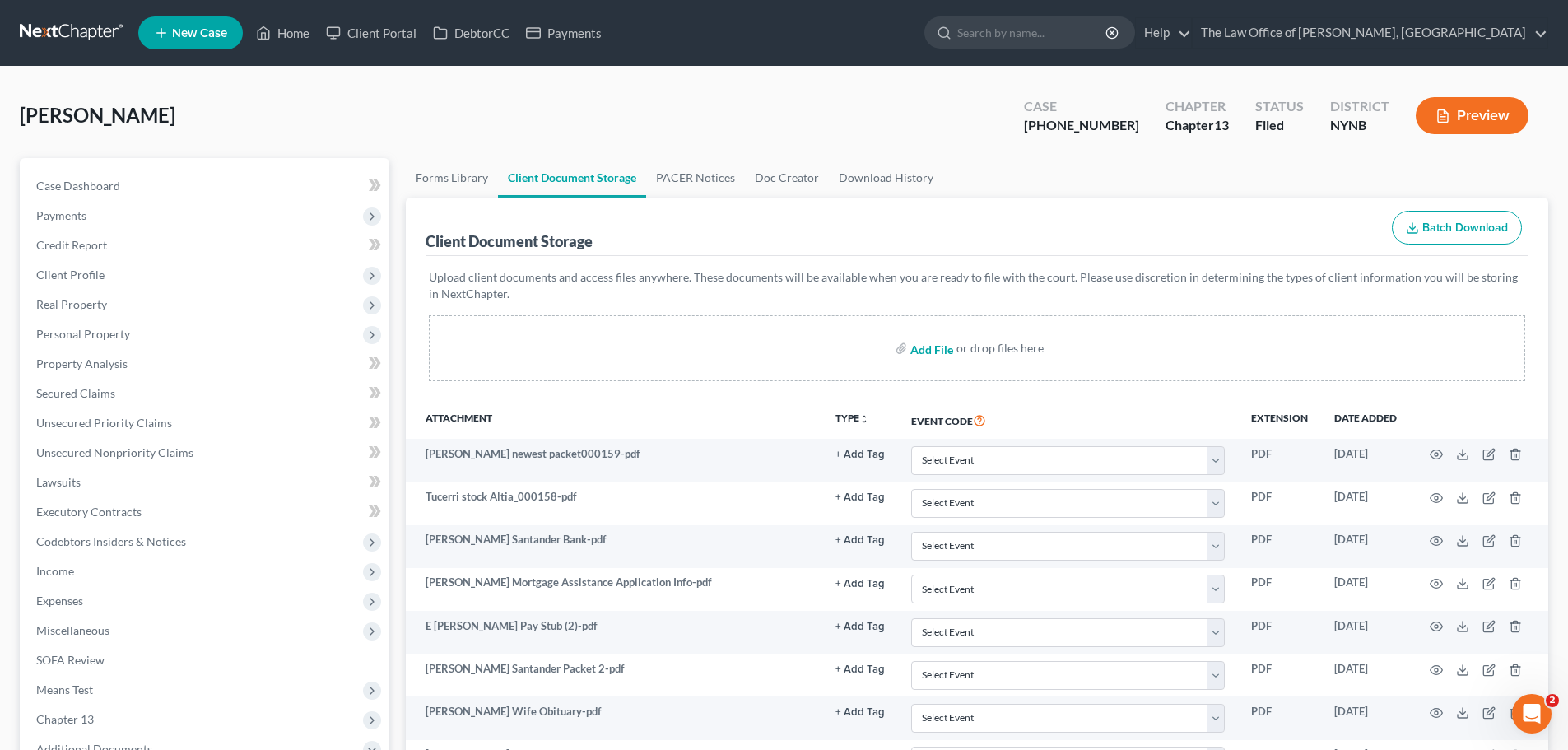
click at [941, 353] on input "file" at bounding box center [929, 348] width 39 height 29
type input "C:\fakepath\daughter pay.pdf"
select select "1"
select select "5"
select select "2"
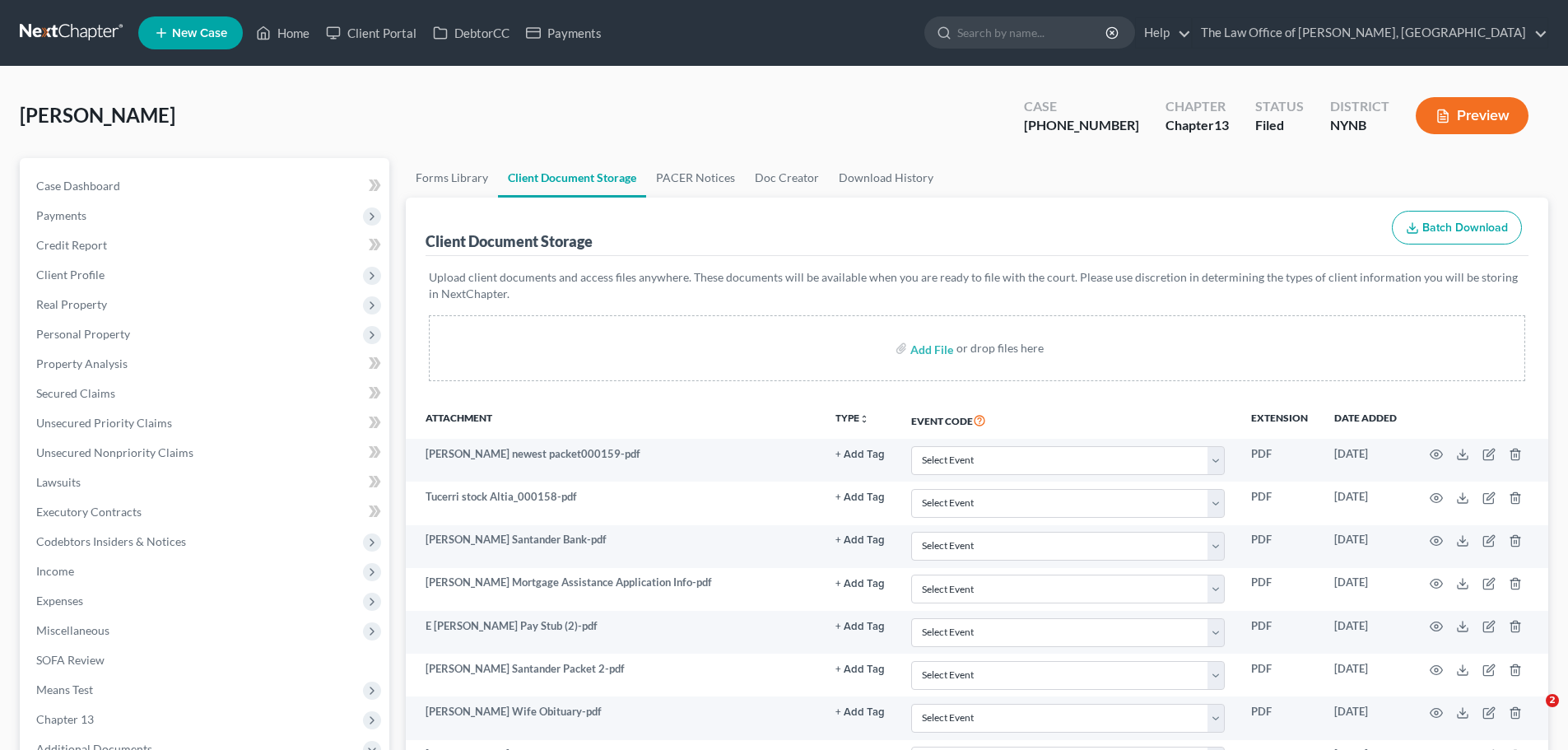
select select "6"
select select "1"
